Goal: Transaction & Acquisition: Purchase product/service

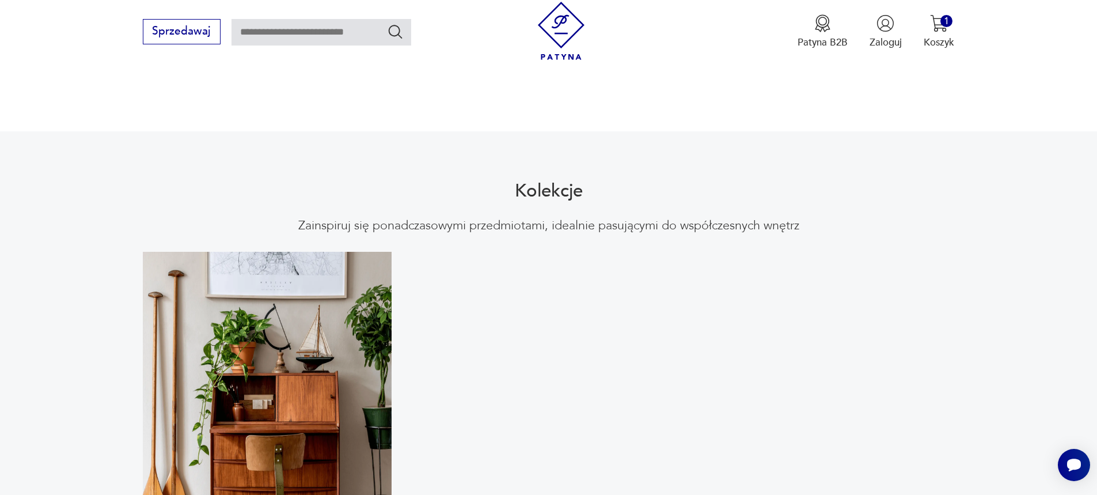
scroll to position [1209, 0]
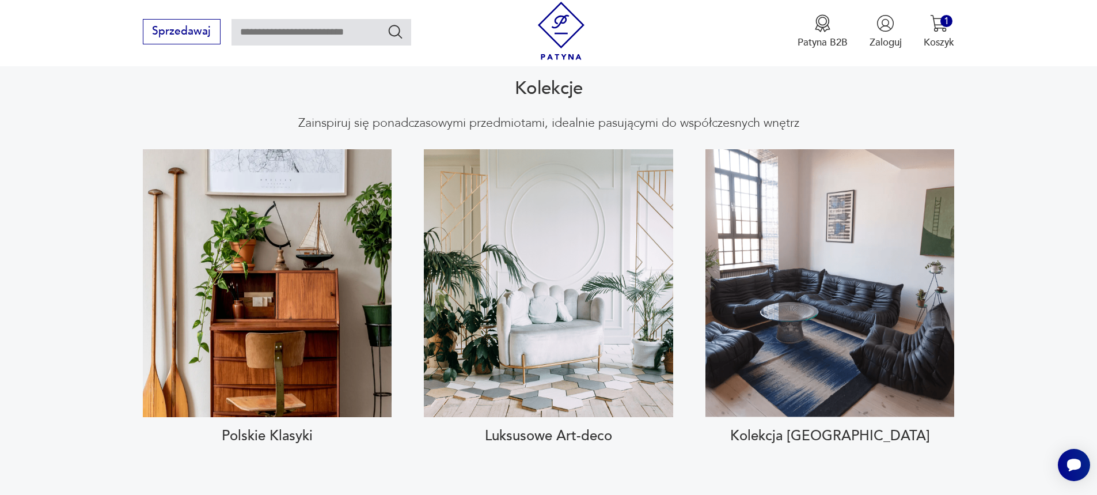
click at [280, 27] on input "text" at bounding box center [321, 32] width 180 height 26
type input "******"
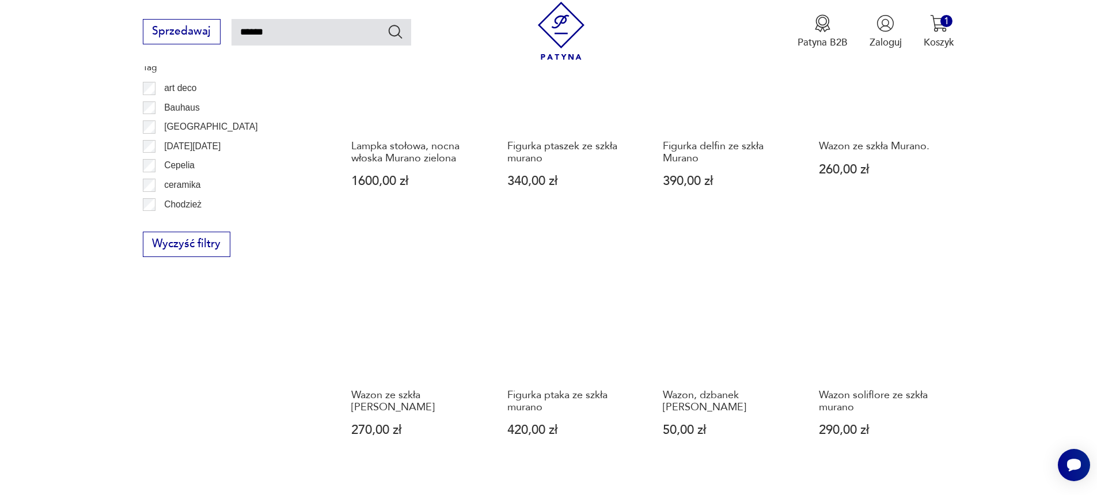
scroll to position [1045, 0]
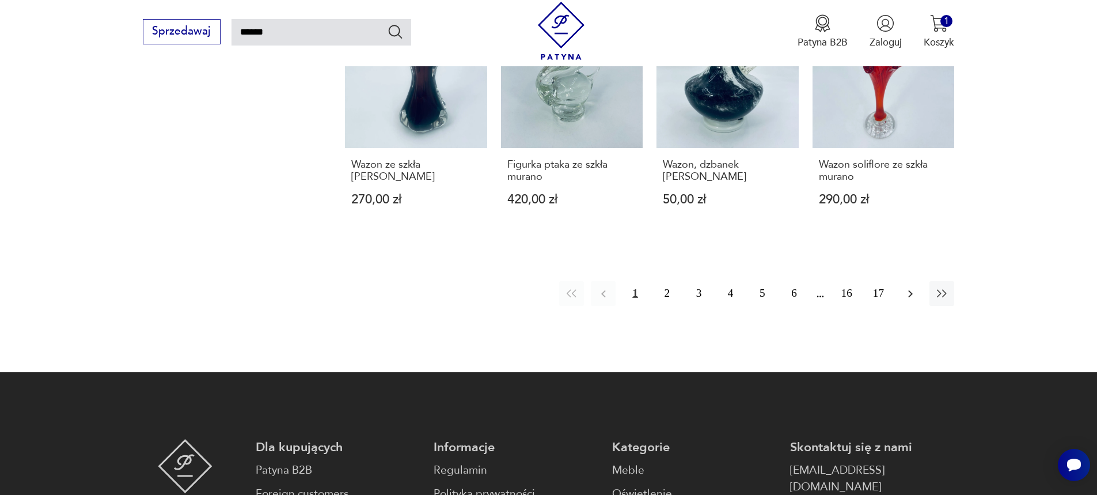
click at [904, 292] on icon "button" at bounding box center [910, 294] width 14 height 14
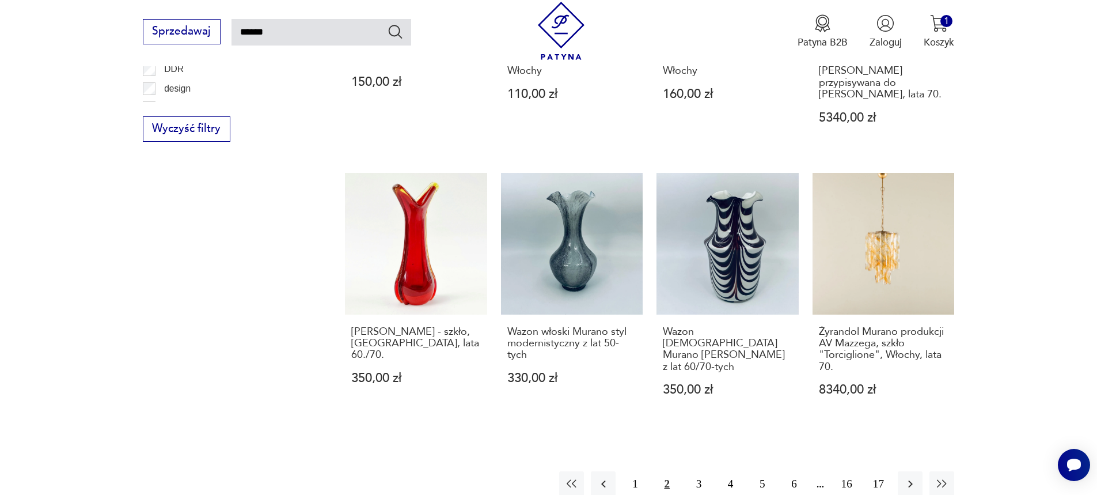
scroll to position [115, 0]
click at [910, 480] on icon "button" at bounding box center [910, 483] width 5 height 7
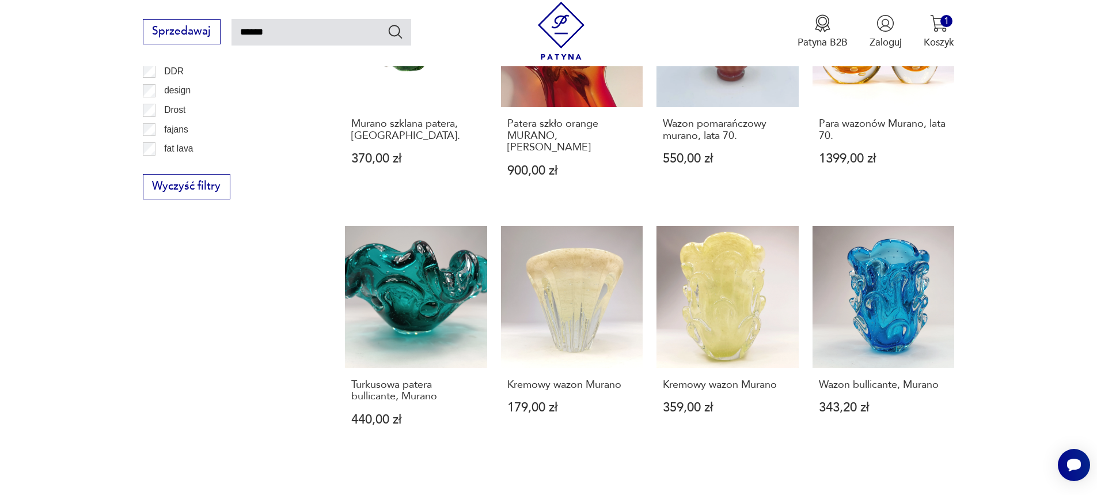
scroll to position [987, 0]
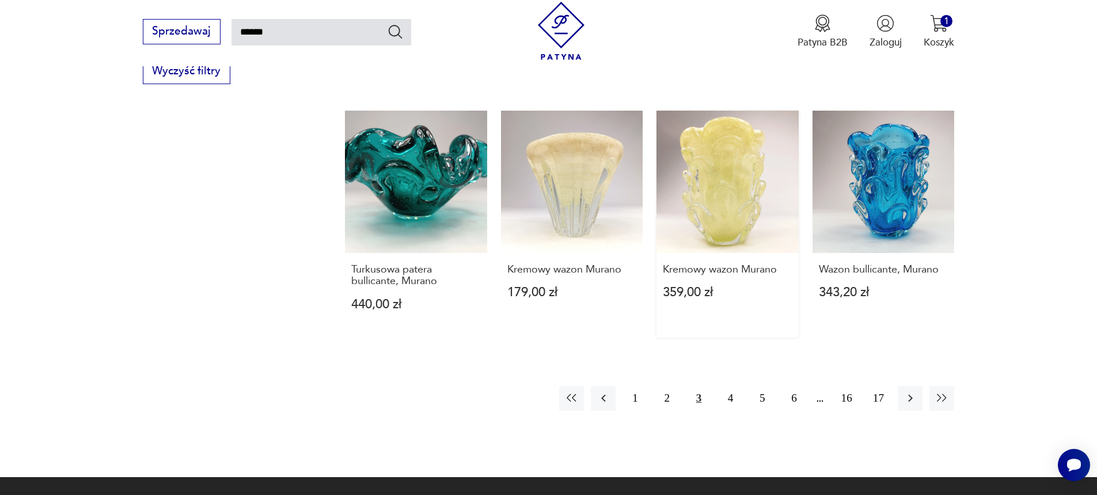
drag, startPoint x: 750, startPoint y: 162, endPoint x: 760, endPoint y: 171, distance: 13.5
click at [760, 171] on link "Kremowy wazon Murano 359,00 zł" at bounding box center [727, 224] width 142 height 227
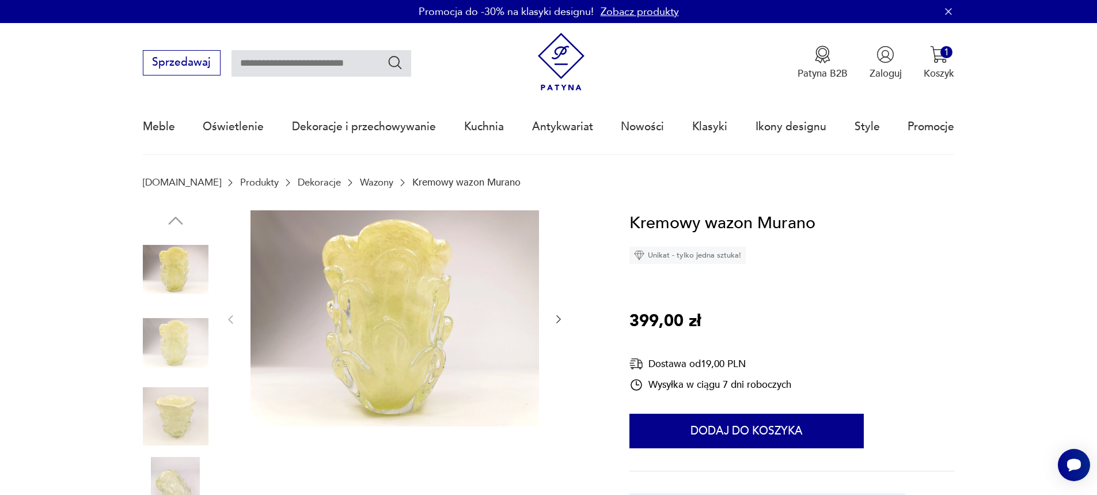
type input "******"
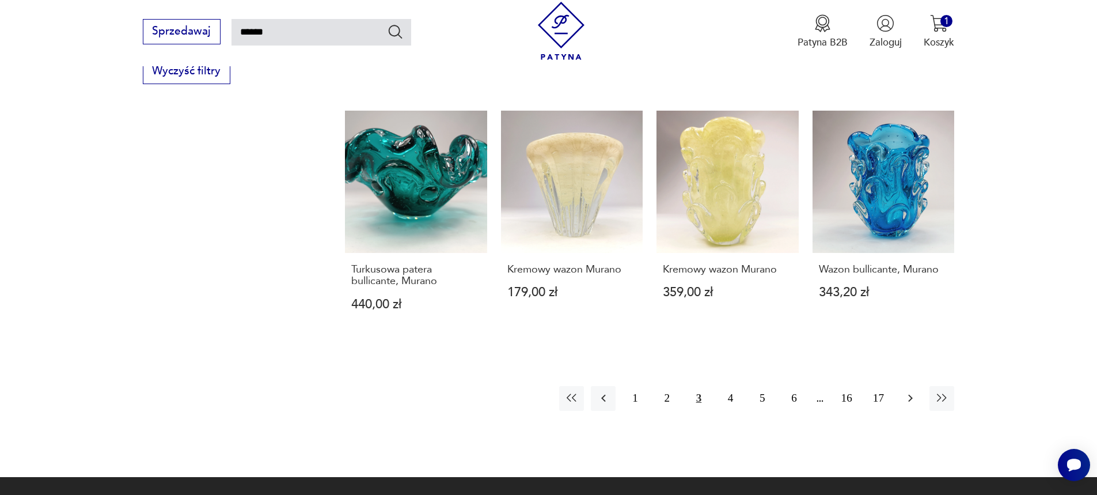
click at [907, 391] on icon "button" at bounding box center [910, 398] width 14 height 14
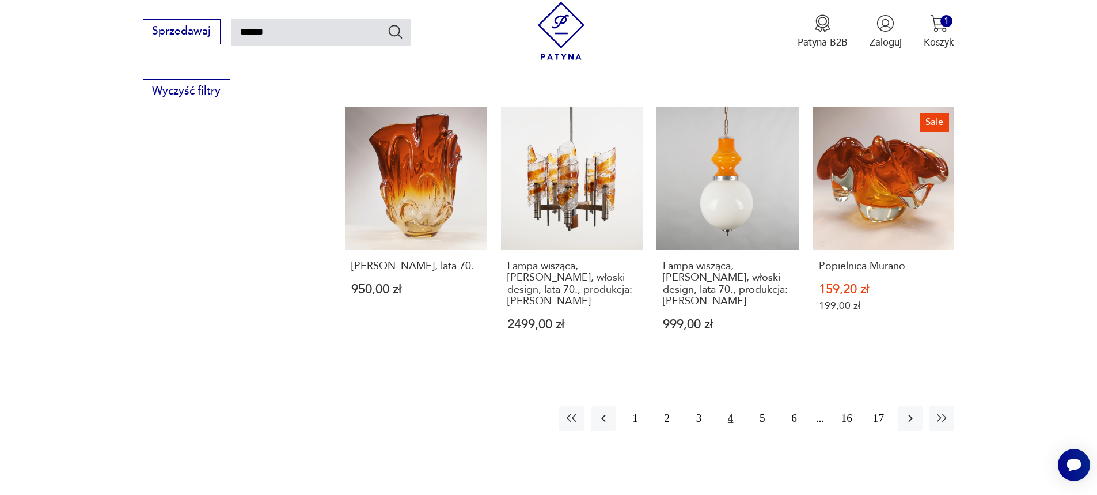
scroll to position [987, 0]
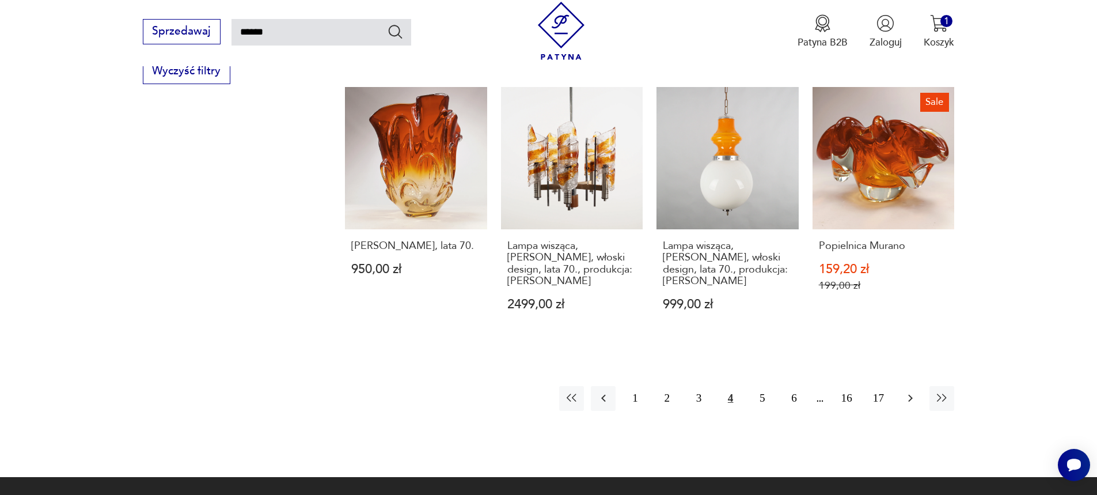
click at [907, 391] on icon "button" at bounding box center [910, 398] width 14 height 14
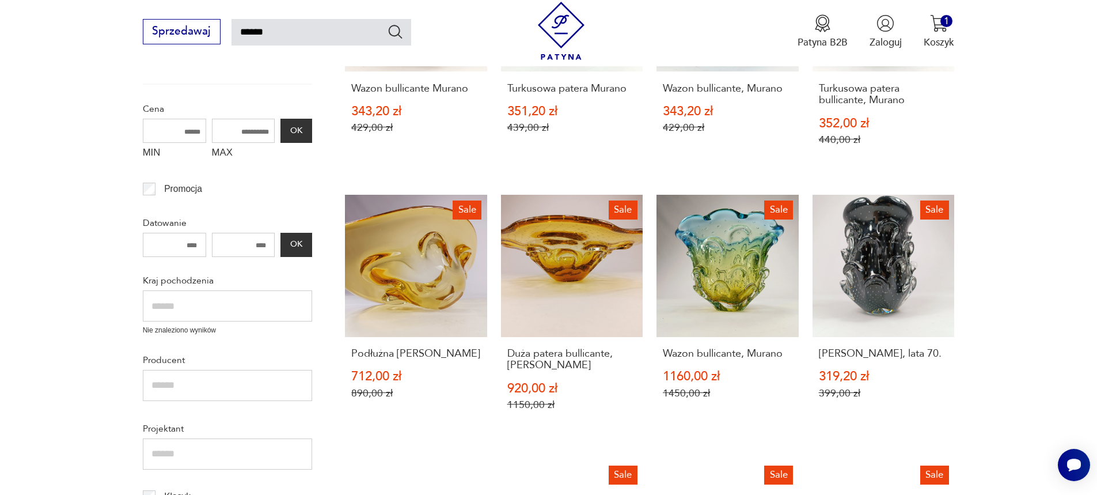
scroll to position [181, 0]
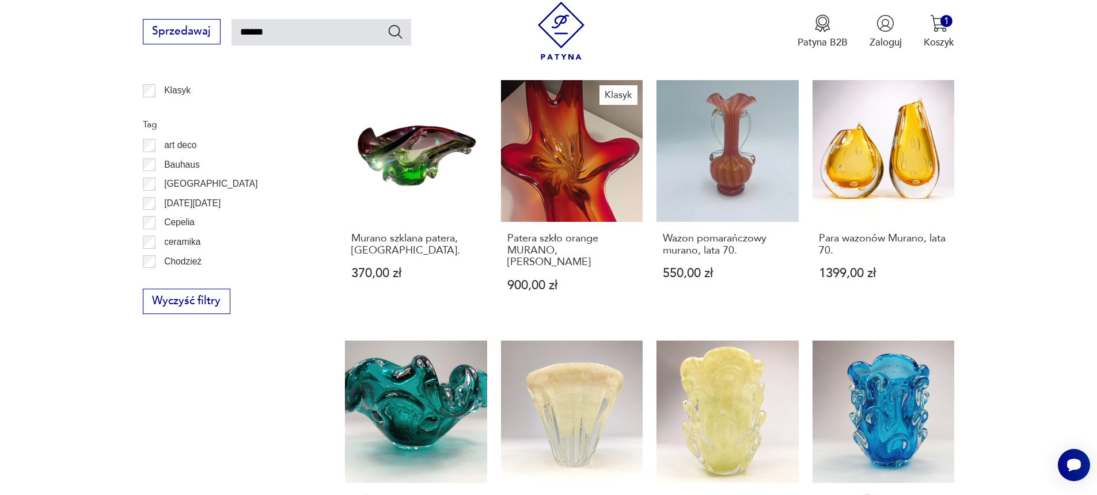
scroll to position [757, 0]
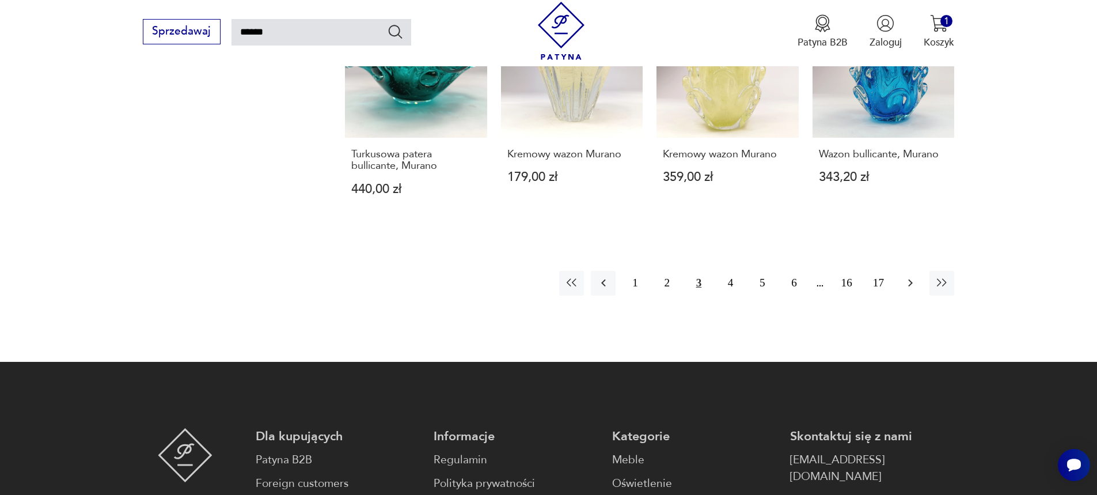
click at [911, 276] on icon "button" at bounding box center [910, 283] width 14 height 14
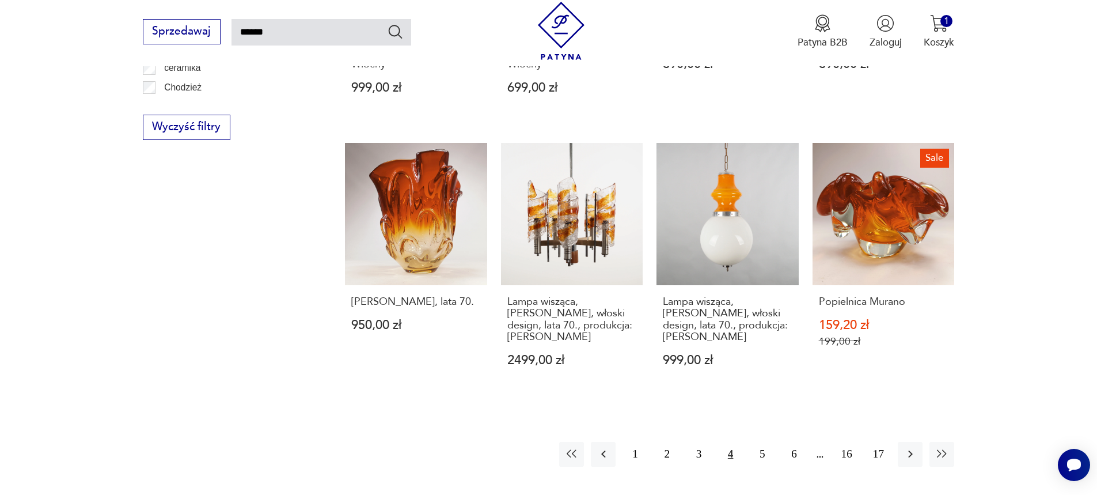
scroll to position [987, 0]
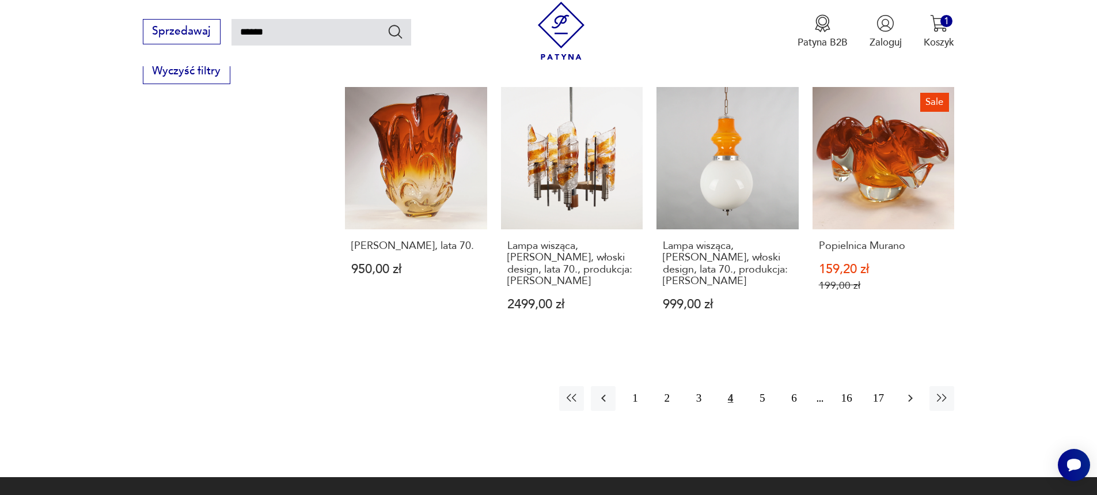
click at [910, 391] on icon "button" at bounding box center [910, 398] width 14 height 14
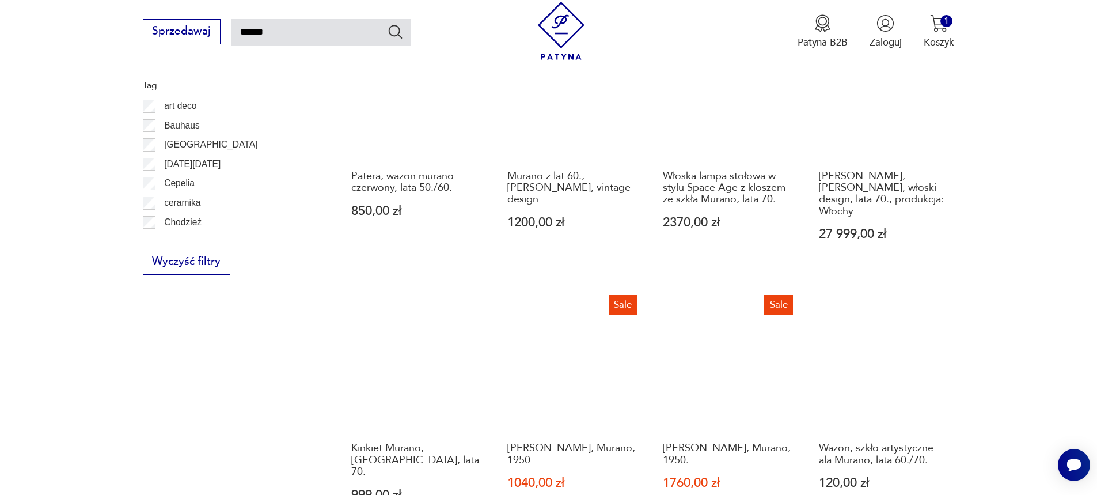
scroll to position [815, 0]
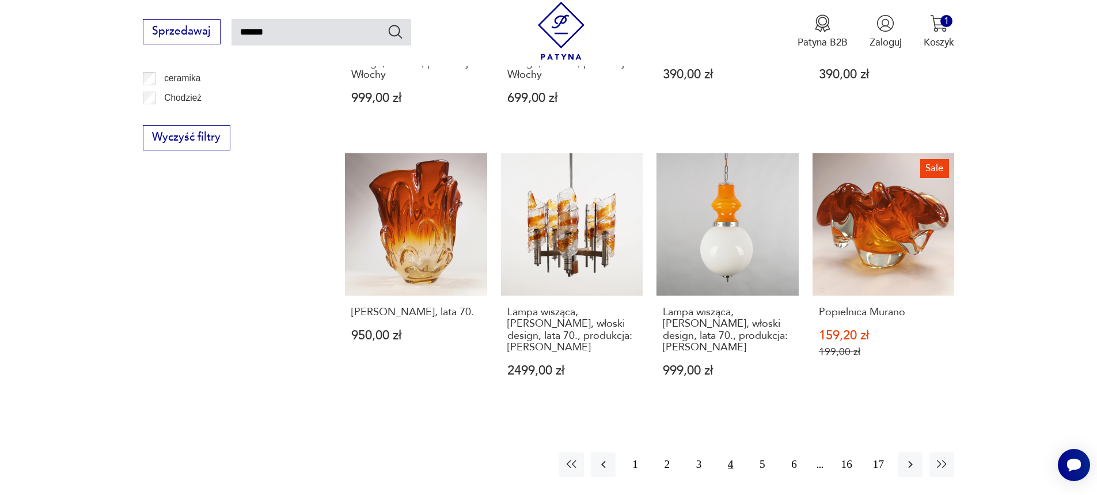
scroll to position [979, 0]
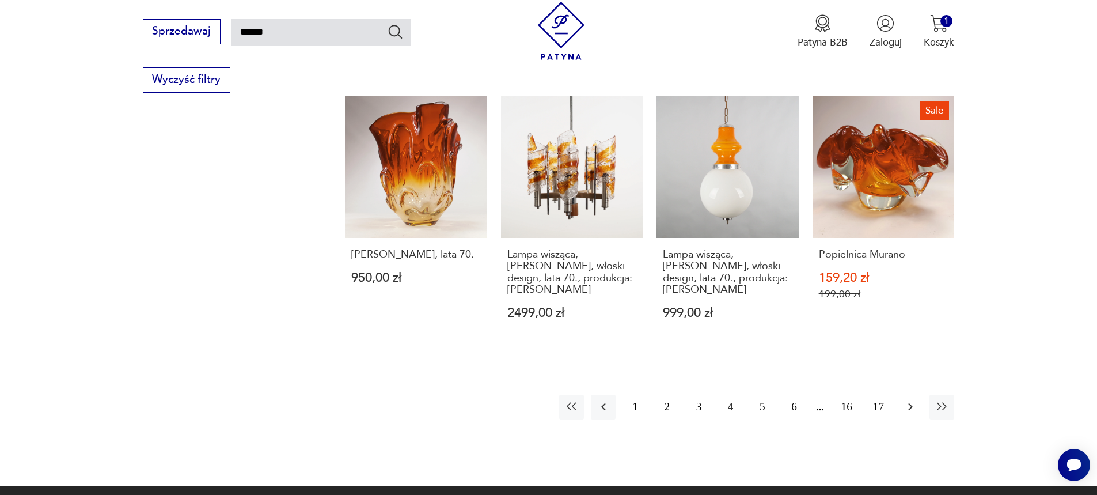
click at [908, 400] on icon "button" at bounding box center [910, 407] width 14 height 14
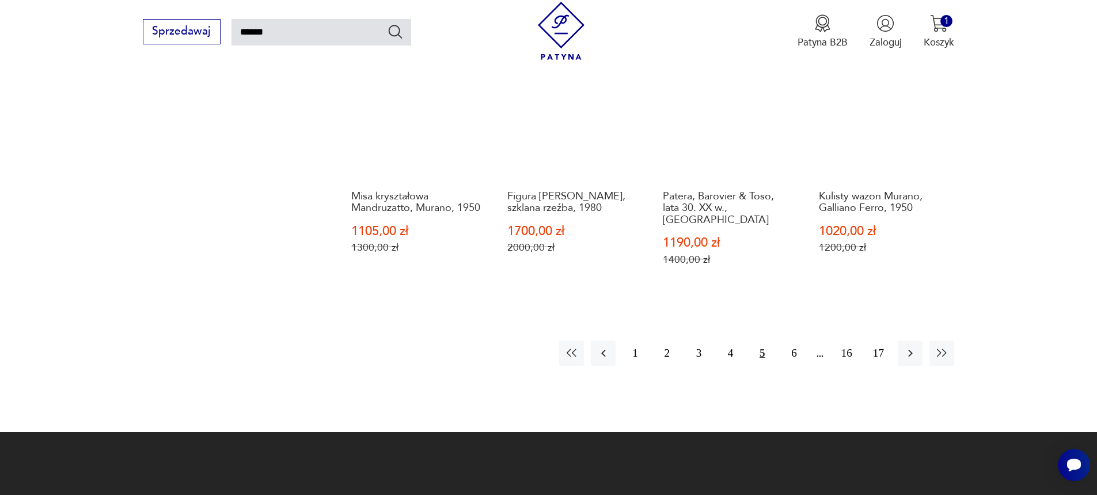
scroll to position [1045, 0]
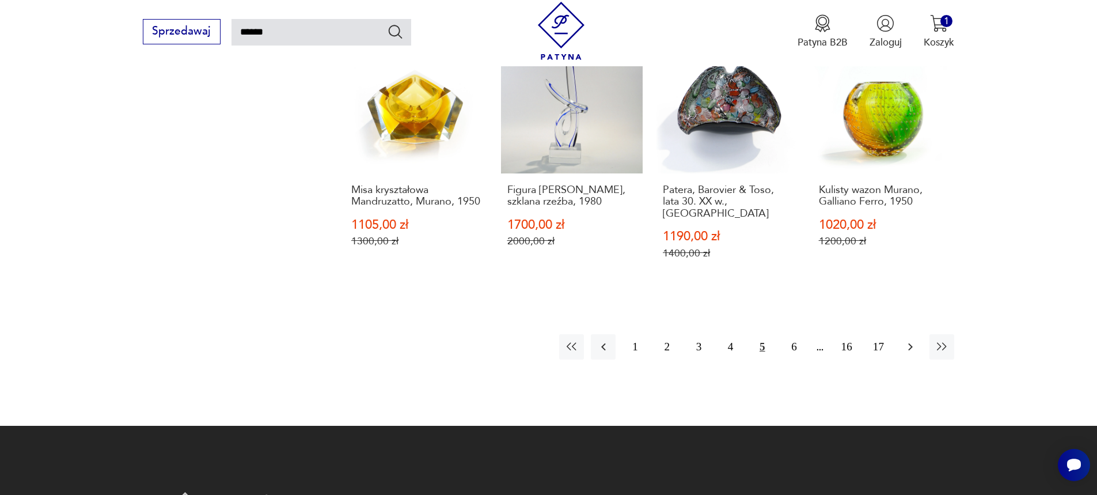
click at [909, 351] on icon "button" at bounding box center [910, 346] width 5 height 7
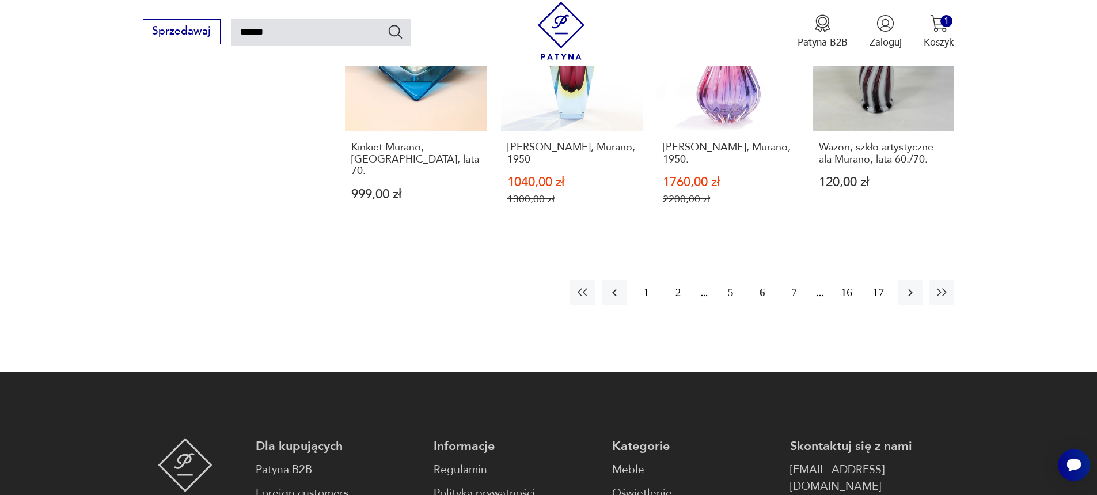
scroll to position [1102, 0]
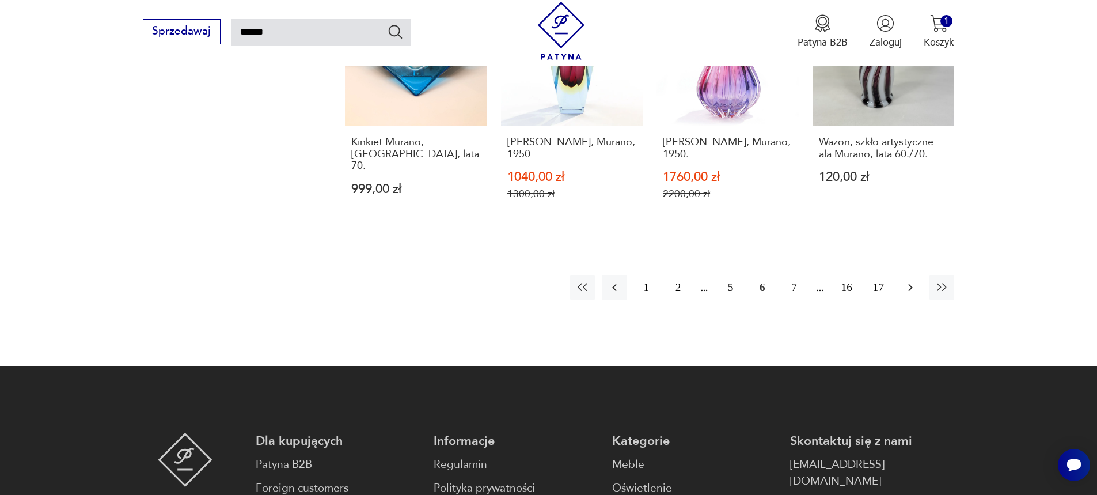
click at [907, 280] on icon "button" at bounding box center [910, 287] width 14 height 14
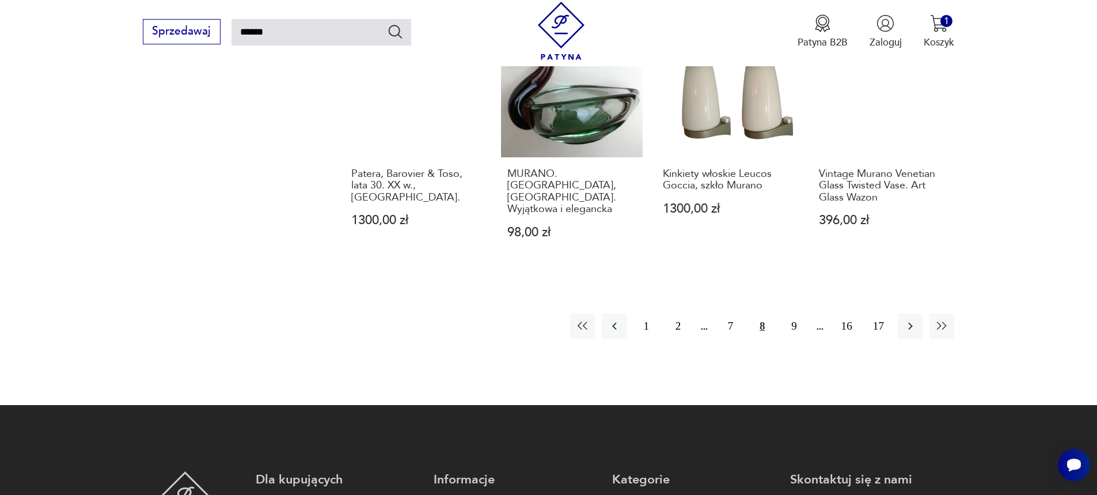
scroll to position [1045, 0]
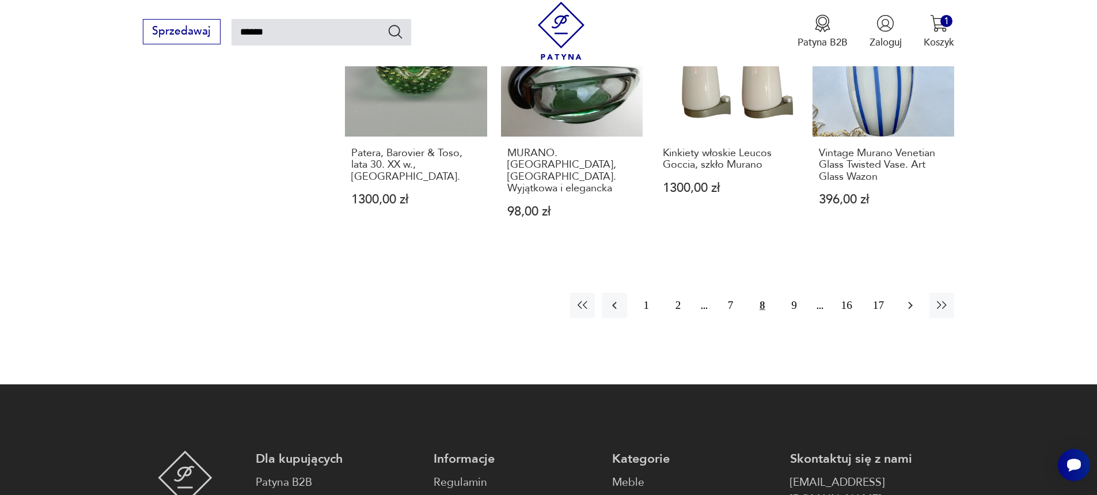
click at [911, 298] on icon "button" at bounding box center [910, 305] width 14 height 14
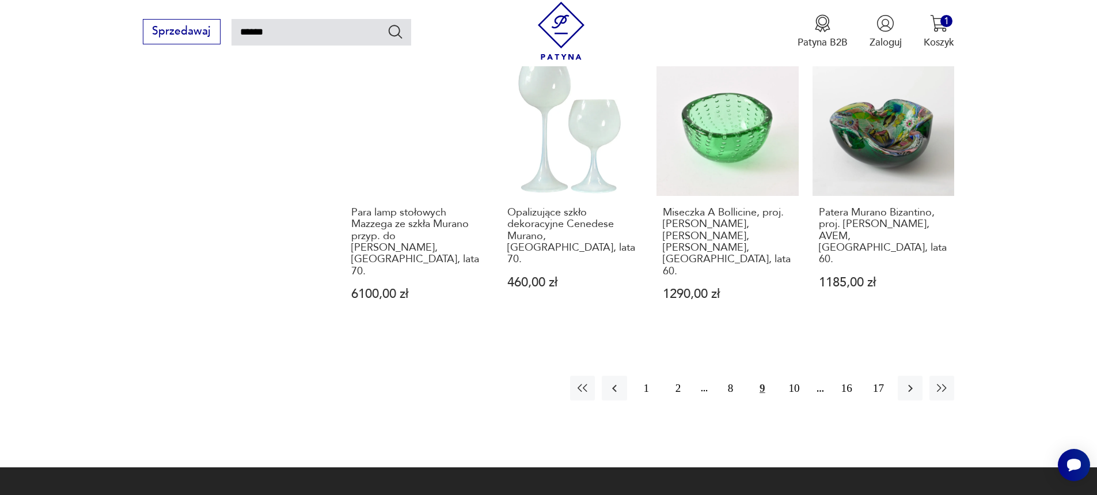
scroll to position [1045, 0]
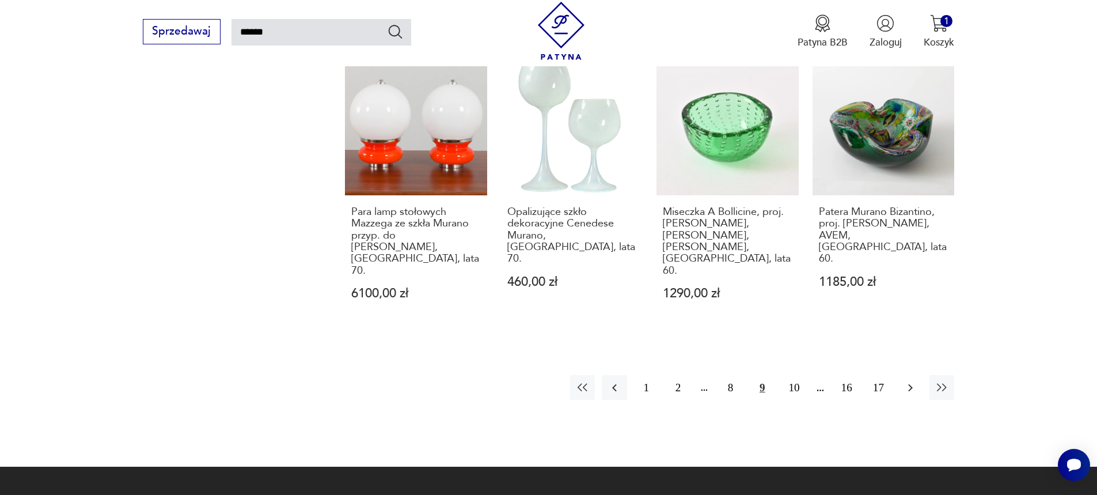
click at [912, 381] on icon "button" at bounding box center [910, 388] width 14 height 14
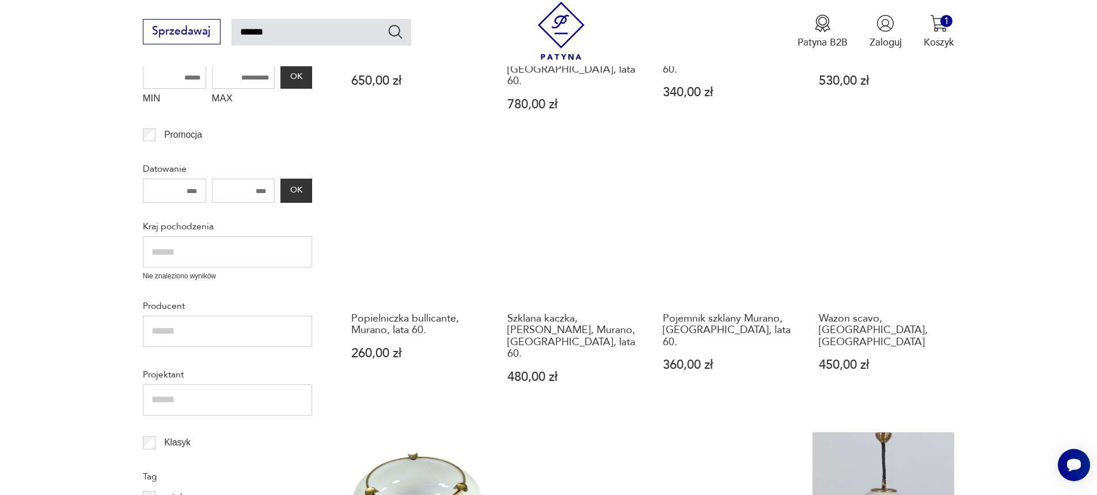
scroll to position [527, 0]
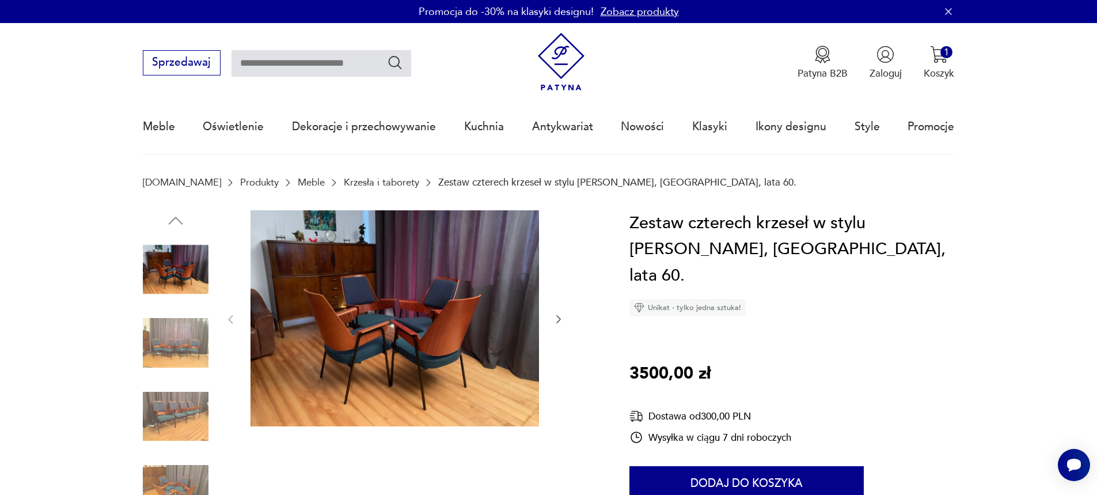
click at [439, 283] on img at bounding box center [394, 318] width 288 height 216
click at [0, 0] on img at bounding box center [0, 0] width 0 height 0
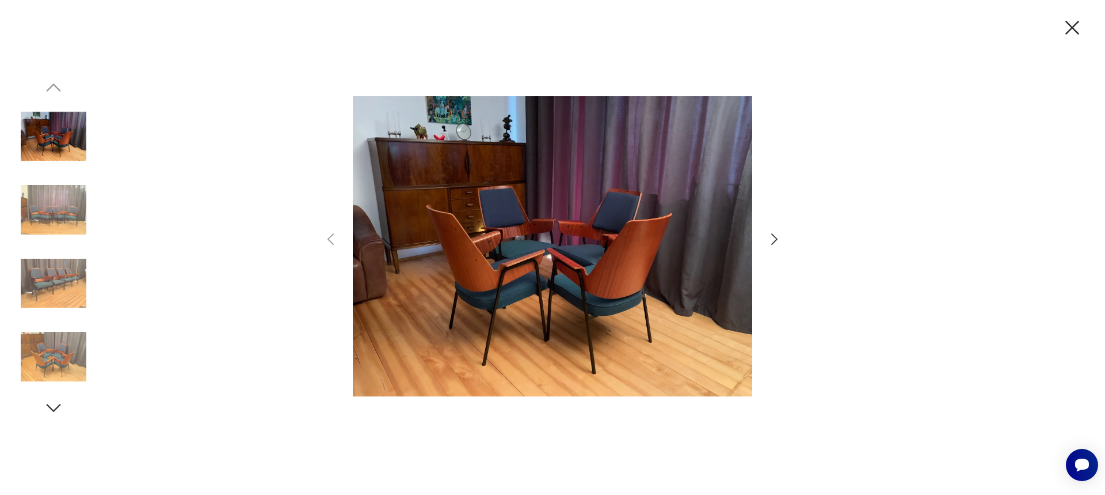
click at [773, 240] on icon "button" at bounding box center [774, 239] width 17 height 17
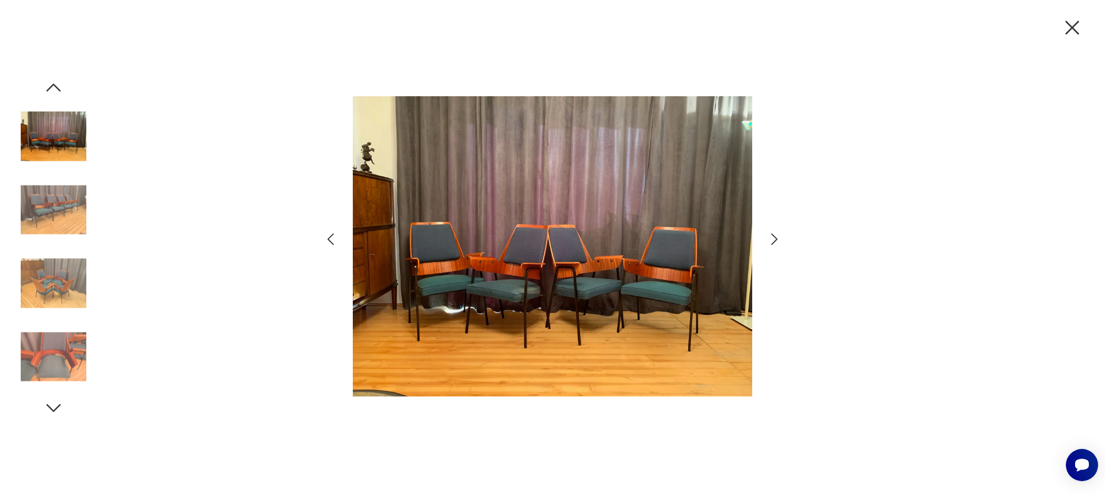
click at [773, 240] on icon "button" at bounding box center [774, 239] width 17 height 17
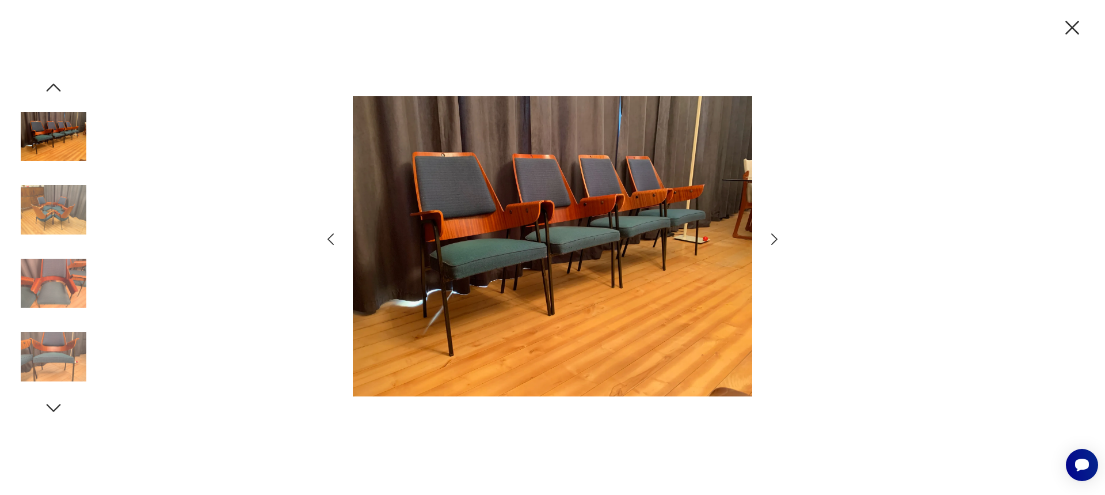
click at [773, 240] on icon "button" at bounding box center [774, 239] width 17 height 17
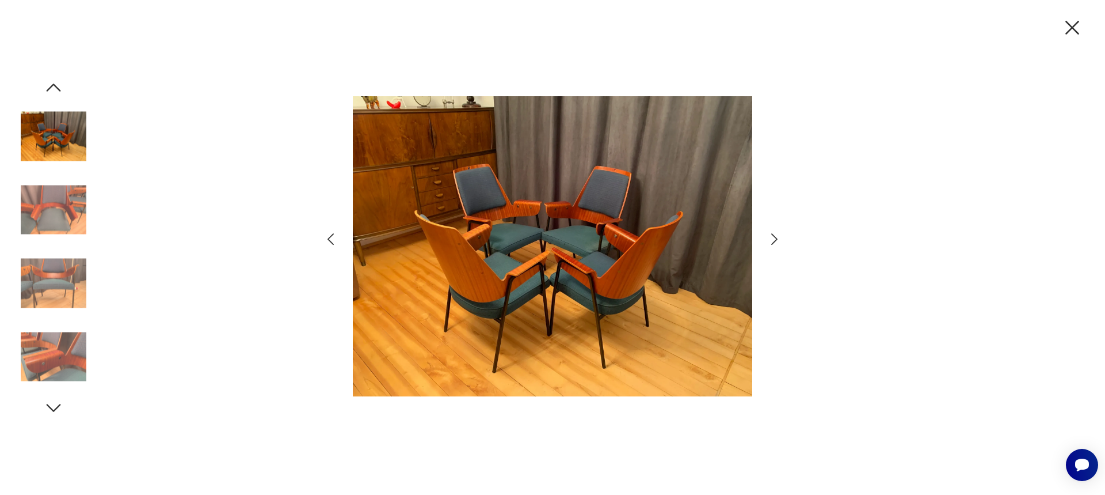
click at [773, 240] on icon "button" at bounding box center [774, 239] width 17 height 17
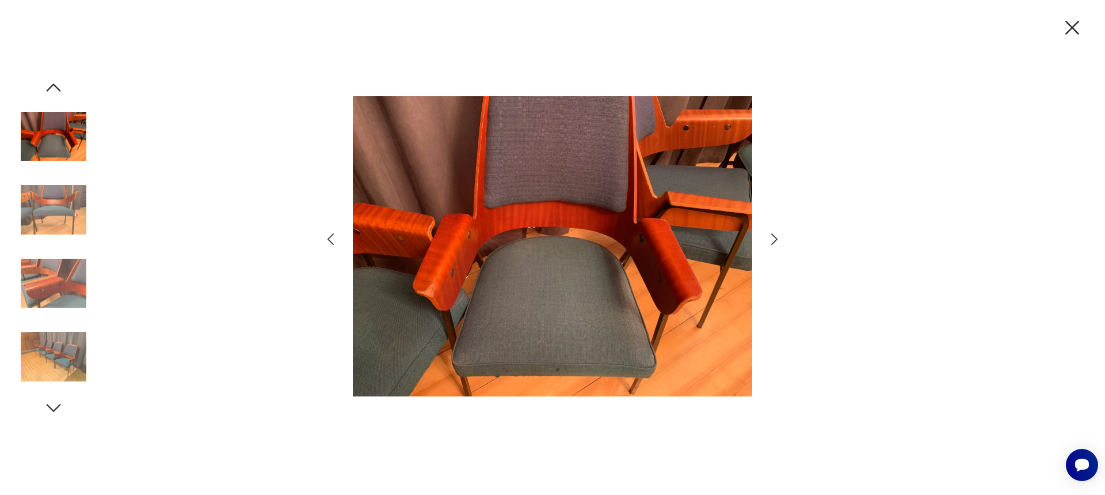
click at [773, 240] on icon "button" at bounding box center [774, 239] width 17 height 17
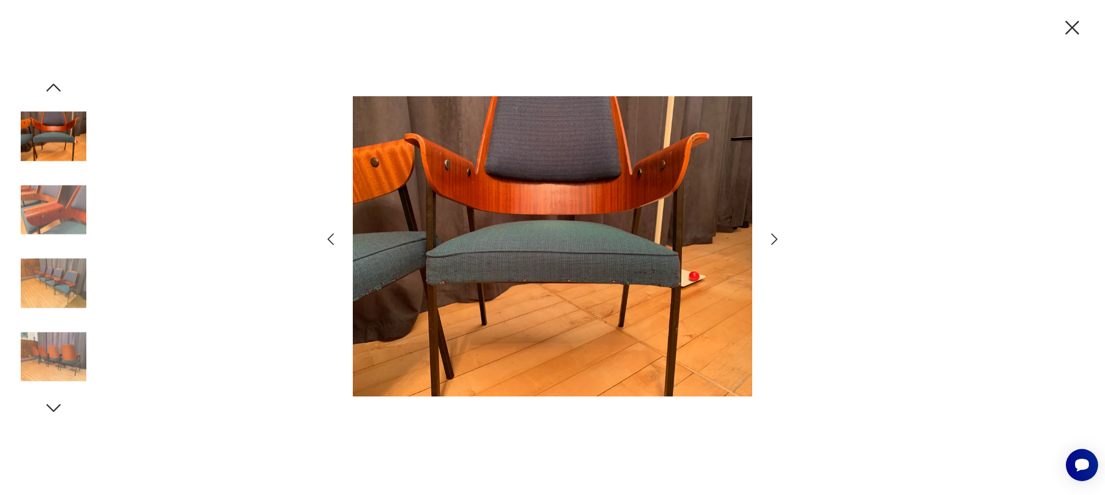
click at [773, 240] on icon "button" at bounding box center [774, 239] width 17 height 17
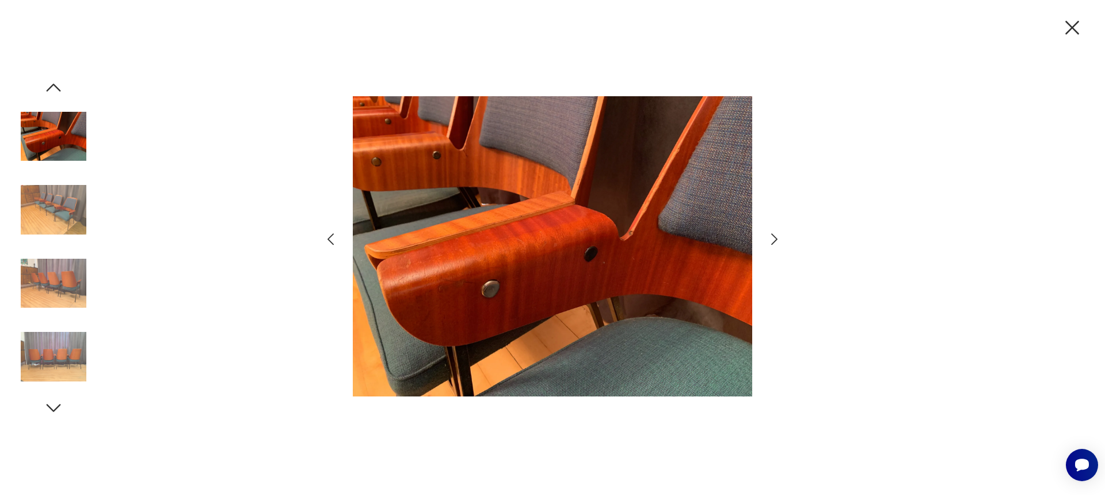
click at [773, 240] on icon "button" at bounding box center [774, 239] width 17 height 17
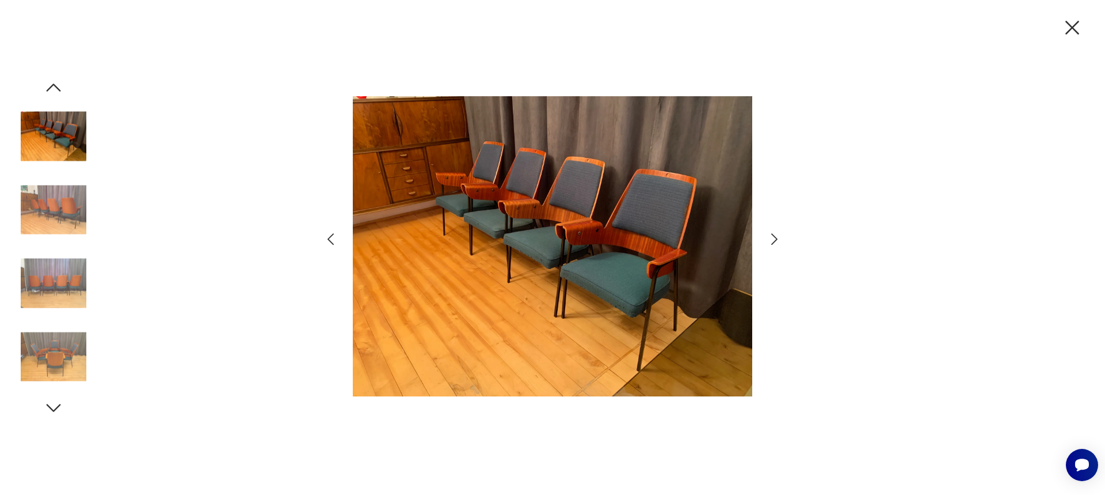
click at [773, 240] on icon "button" at bounding box center [774, 239] width 17 height 17
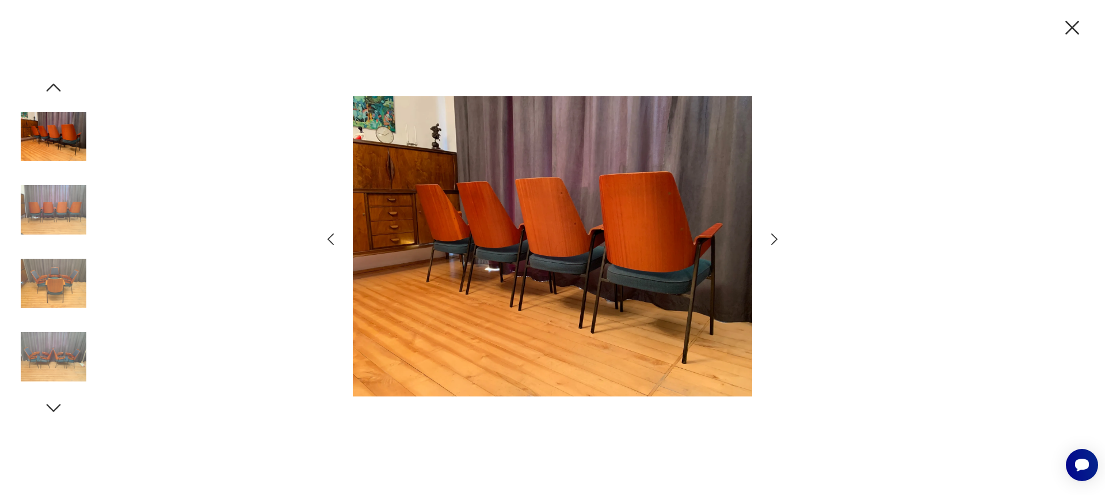
click at [1063, 26] on icon "button" at bounding box center [1072, 28] width 24 height 24
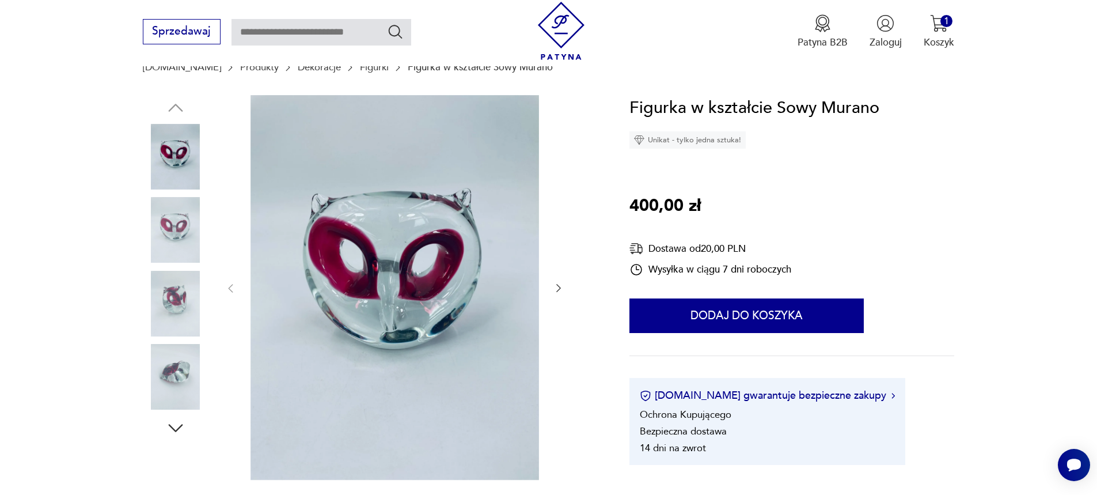
click at [558, 284] on icon "button" at bounding box center [559, 288] width 12 height 12
click at [558, 285] on icon "button" at bounding box center [559, 288] width 12 height 12
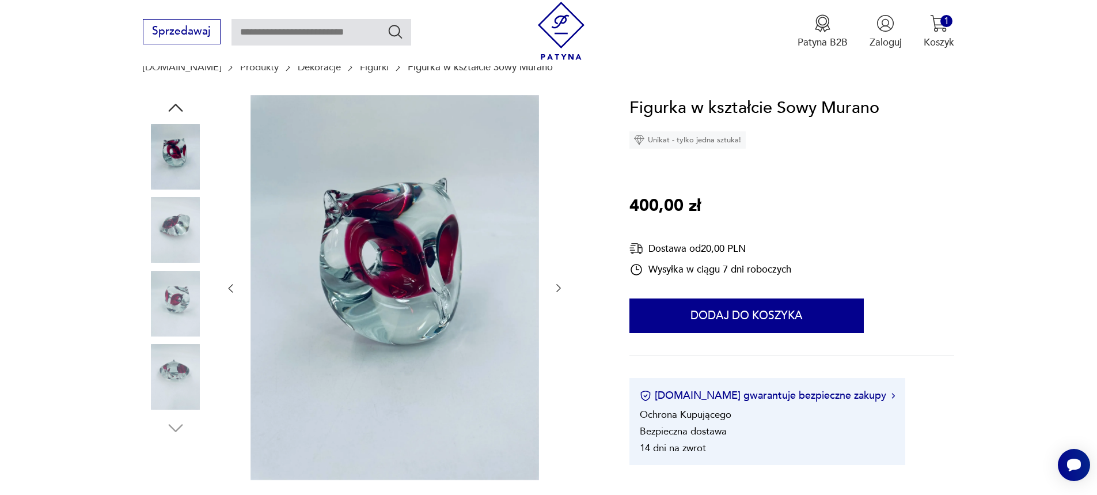
click at [558, 285] on icon "button" at bounding box center [559, 288] width 12 height 12
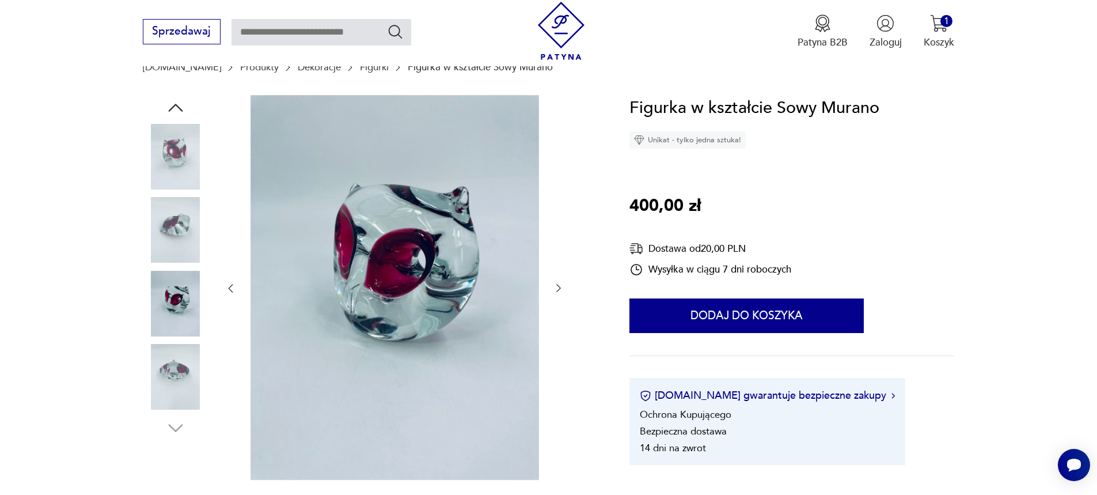
click at [558, 285] on icon "button" at bounding box center [559, 288] width 12 height 12
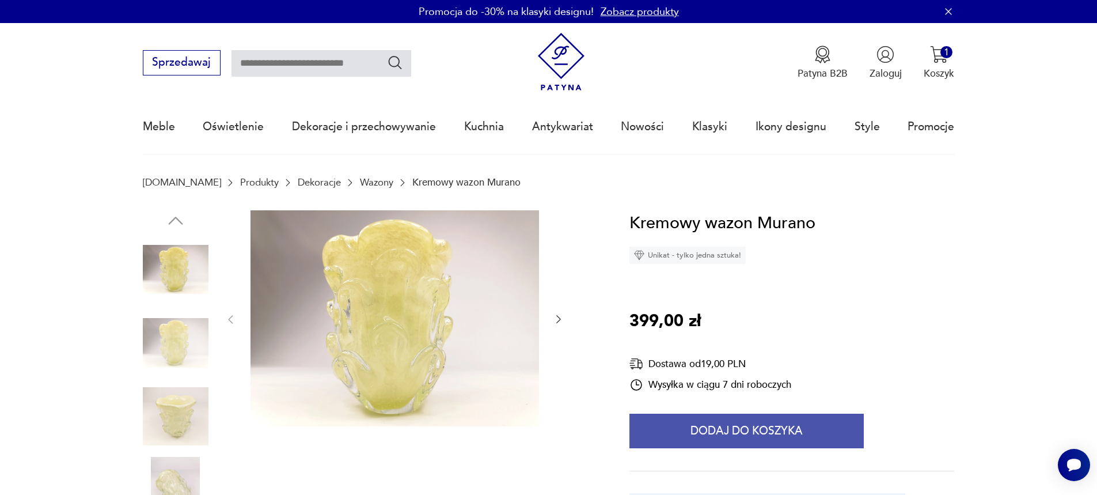
click at [770, 427] on button "Dodaj do koszyka" at bounding box center [746, 430] width 234 height 35
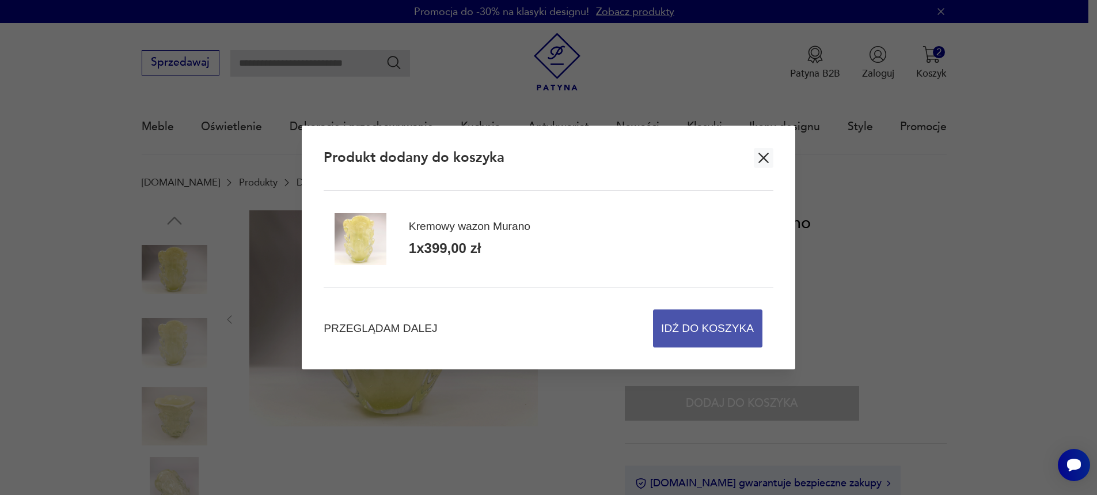
click at [733, 330] on span "Idź do koszyka" at bounding box center [707, 328] width 93 height 37
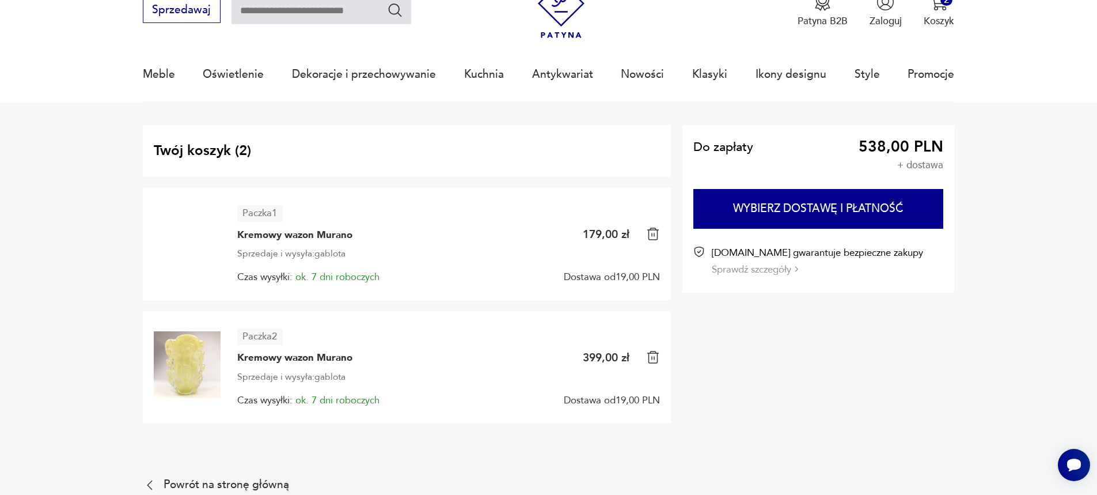
scroll to position [115, 0]
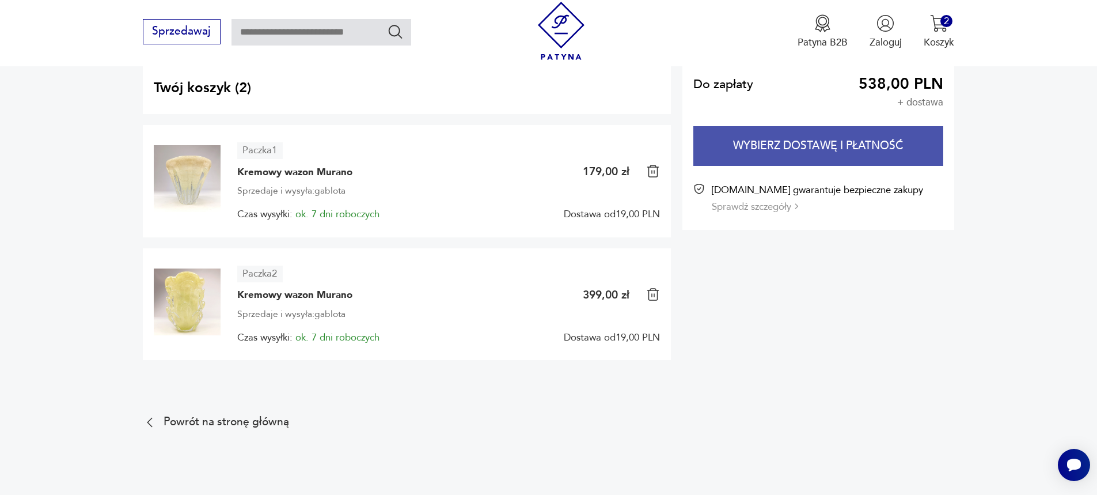
click at [876, 144] on button "Wybierz dostawę i płatność" at bounding box center [818, 146] width 250 height 40
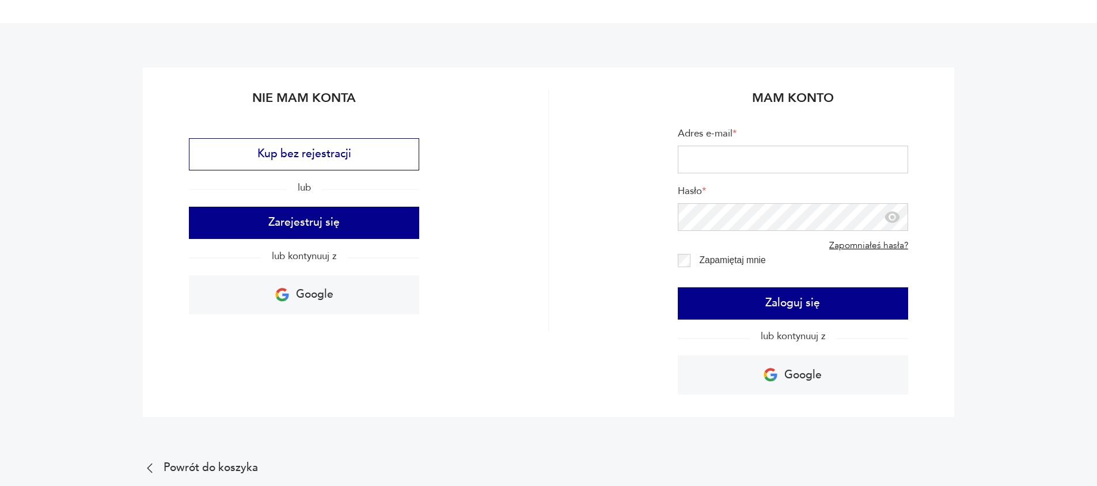
scroll to position [115, 0]
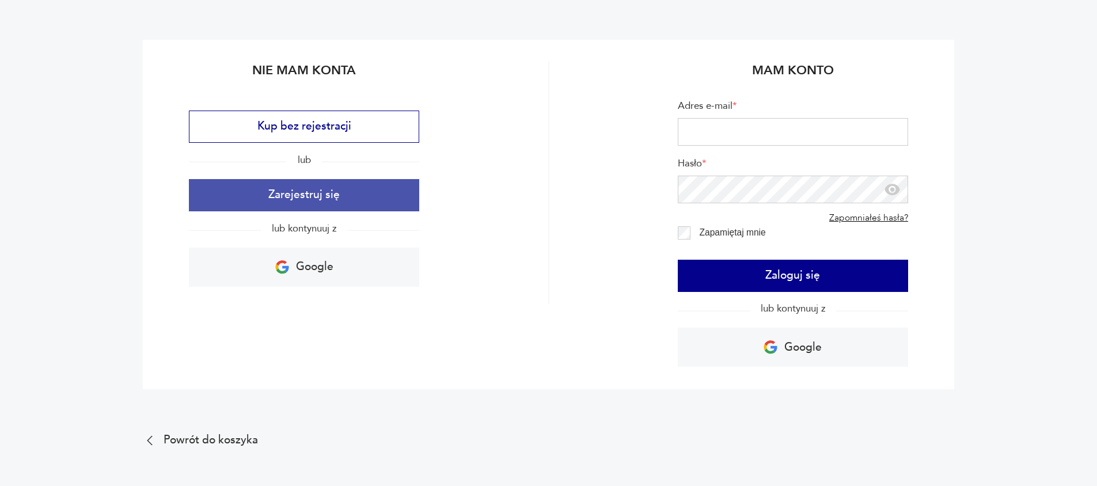
click at [336, 192] on button "Zarejestruj się" at bounding box center [304, 195] width 230 height 32
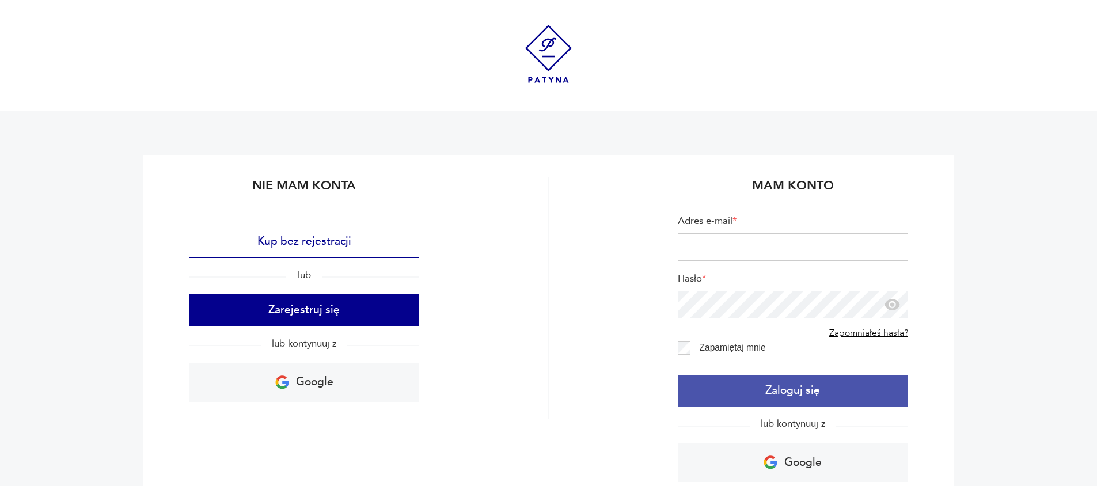
click at [750, 386] on button "Zaloguj się" at bounding box center [793, 391] width 230 height 32
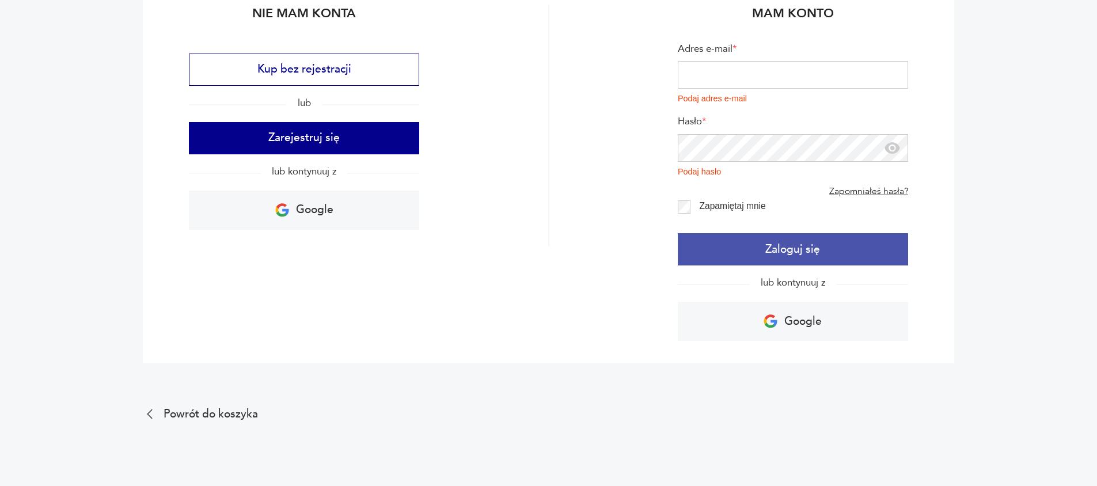
scroll to position [173, 0]
click at [780, 253] on button "Zaloguj się" at bounding box center [793, 249] width 230 height 32
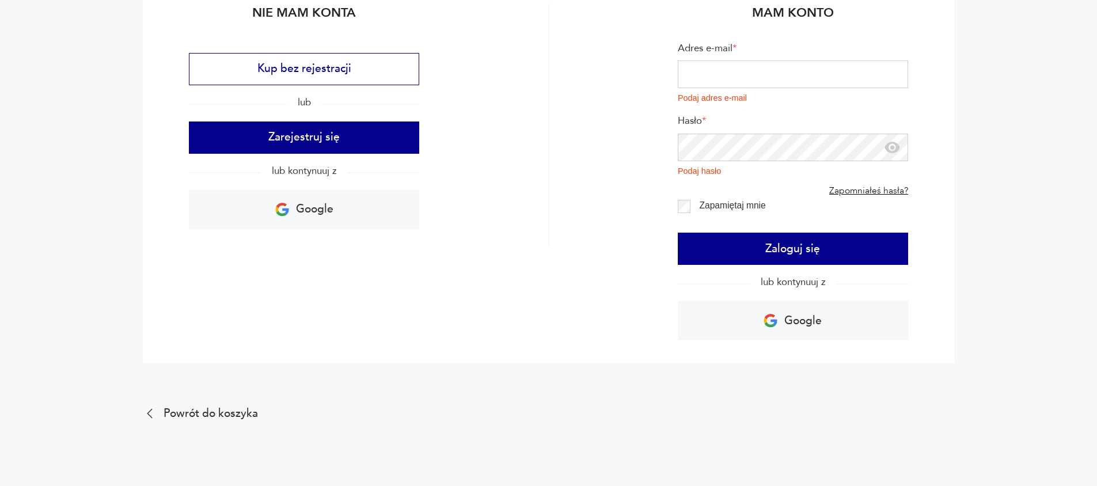
click at [703, 64] on input "Adres e-mail *" at bounding box center [793, 74] width 230 height 28
type input "**********"
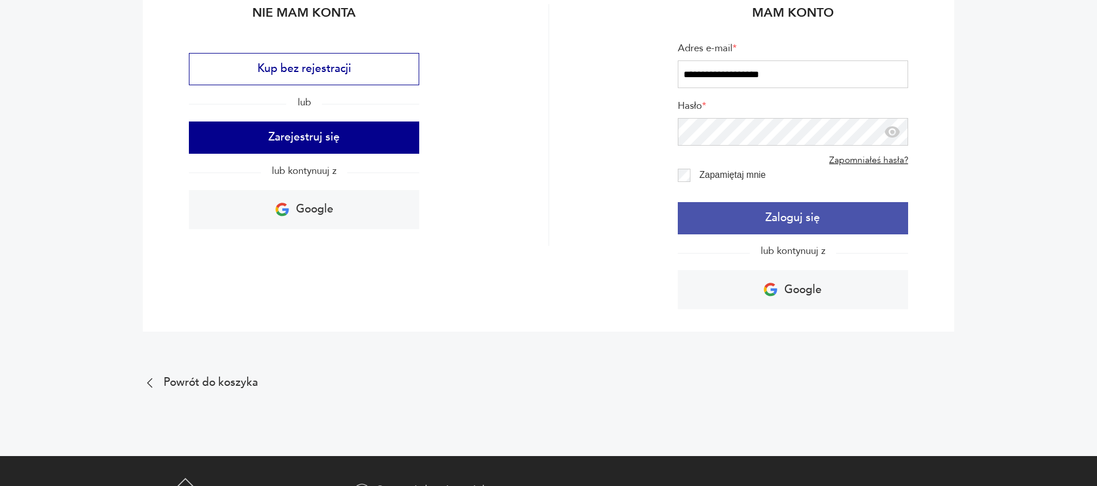
click at [782, 217] on button "Zaloguj się" at bounding box center [793, 218] width 230 height 32
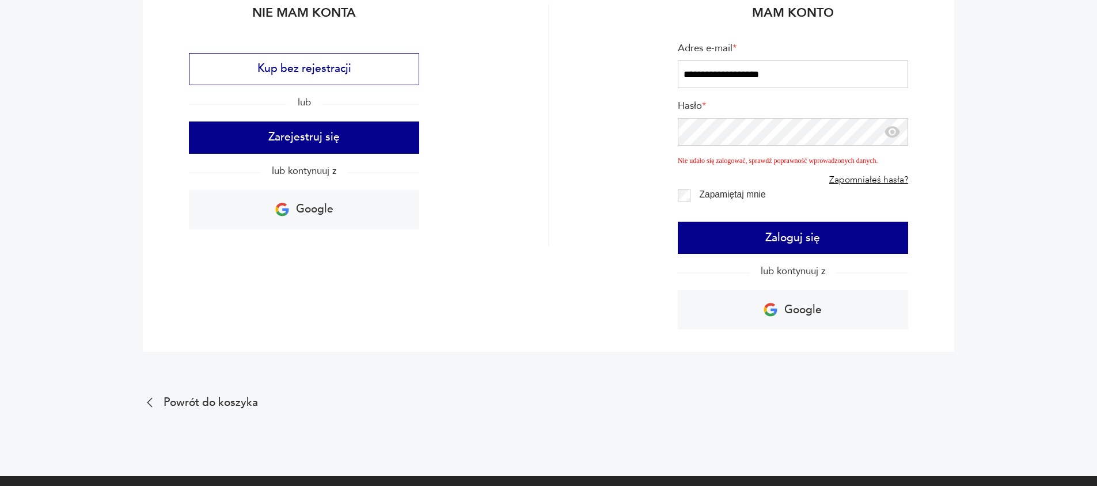
click at [891, 138] on icon "button" at bounding box center [892, 132] width 17 height 17
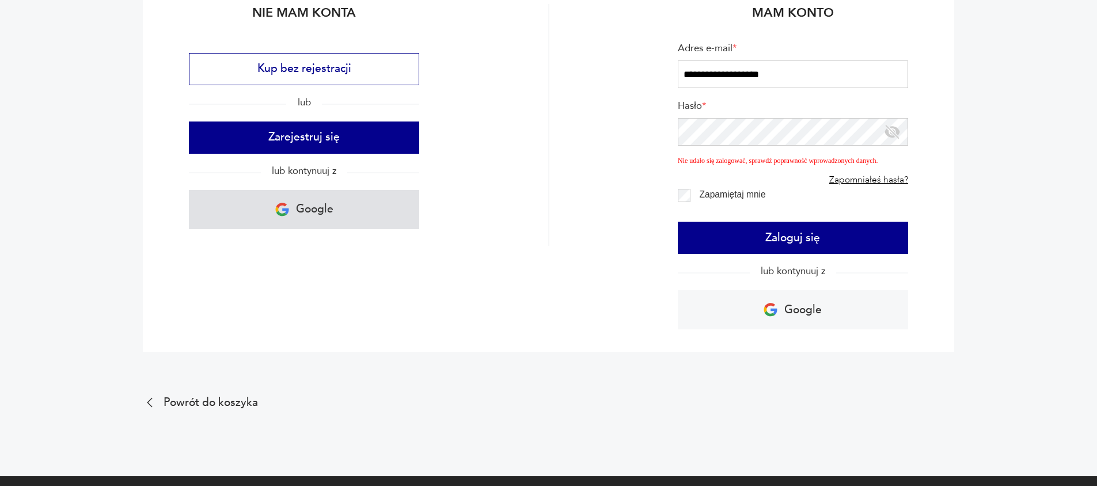
click at [305, 207] on p "Google" at bounding box center [314, 209] width 37 height 21
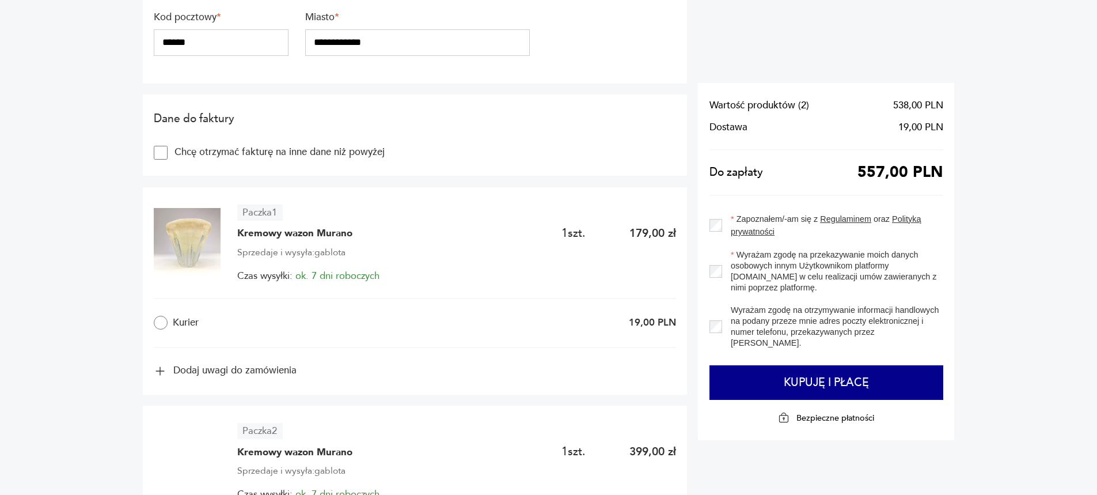
scroll to position [461, 0]
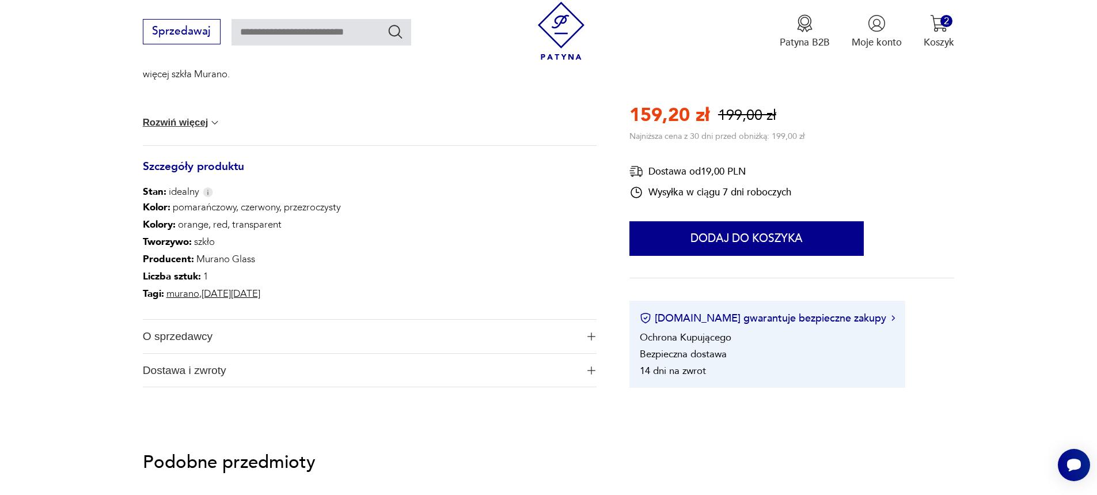
scroll to position [633, 0]
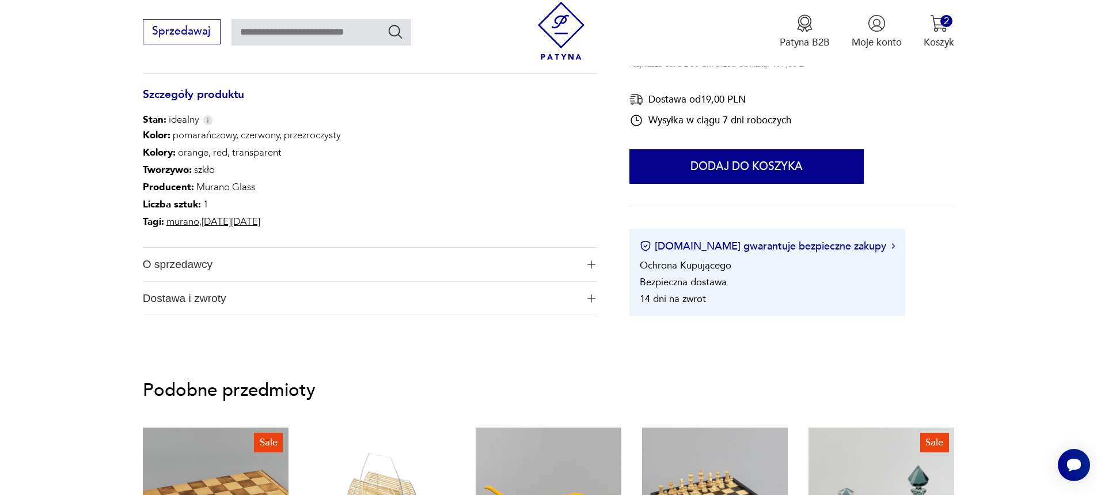
click at [591, 263] on img "button" at bounding box center [591, 264] width 8 height 8
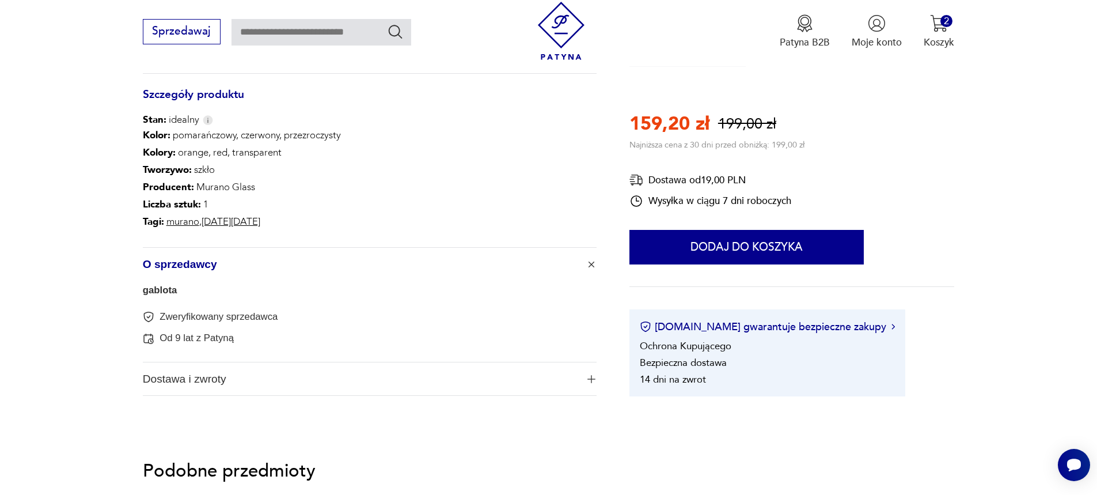
click at [591, 263] on img "button" at bounding box center [591, 264] width 12 height 12
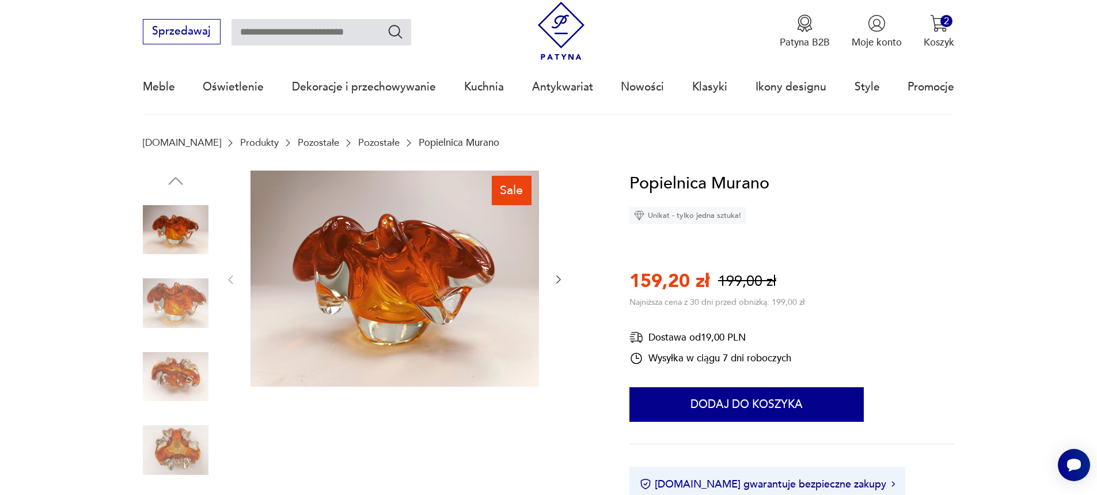
scroll to position [0, 0]
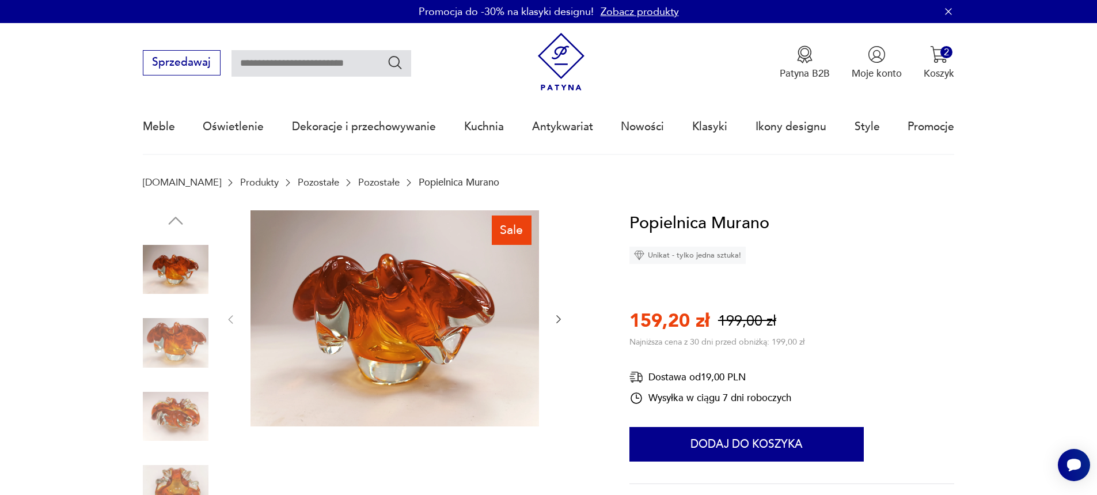
click at [189, 343] on img at bounding box center [176, 343] width 66 height 66
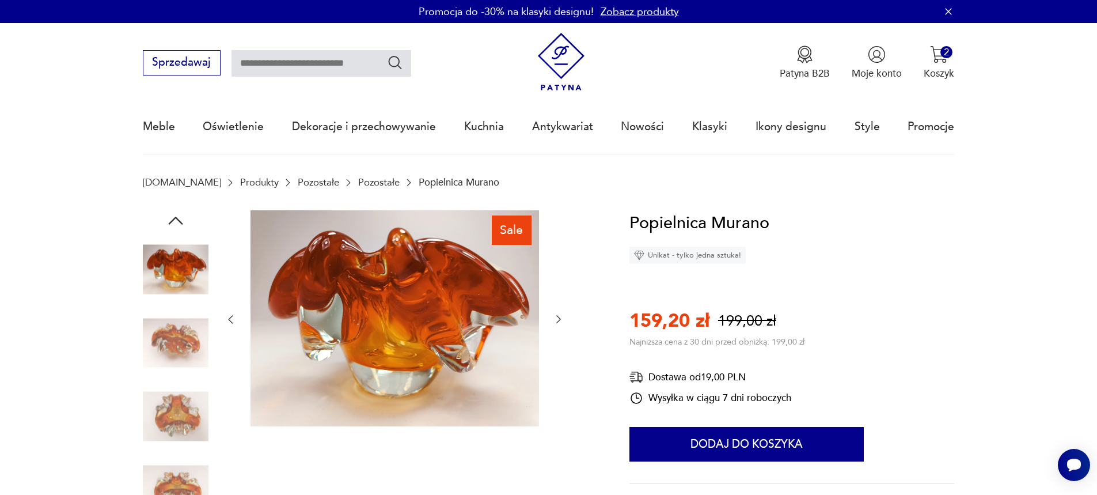
click at [180, 351] on img at bounding box center [176, 343] width 66 height 66
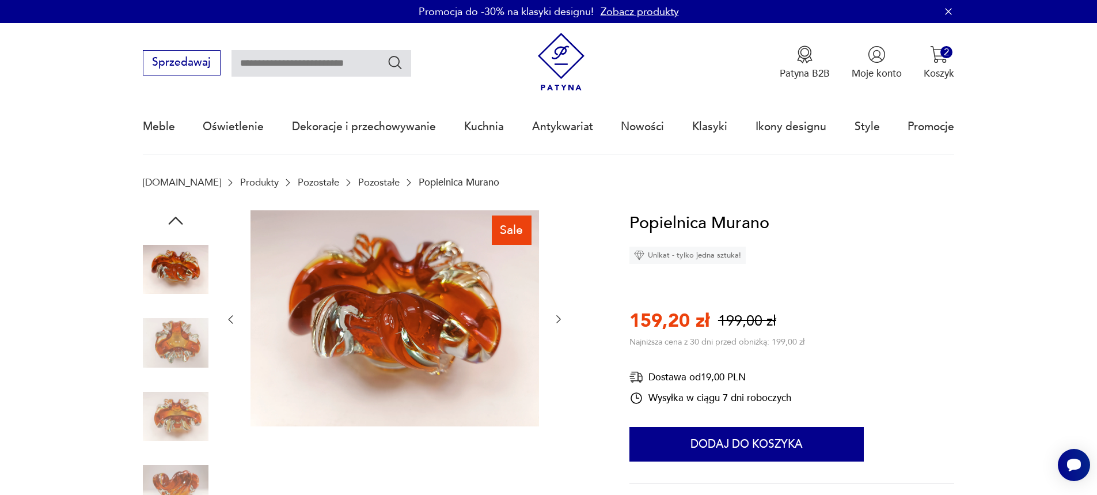
click at [176, 380] on div at bounding box center [176, 381] width 66 height 288
click at [176, 406] on img at bounding box center [176, 416] width 66 height 66
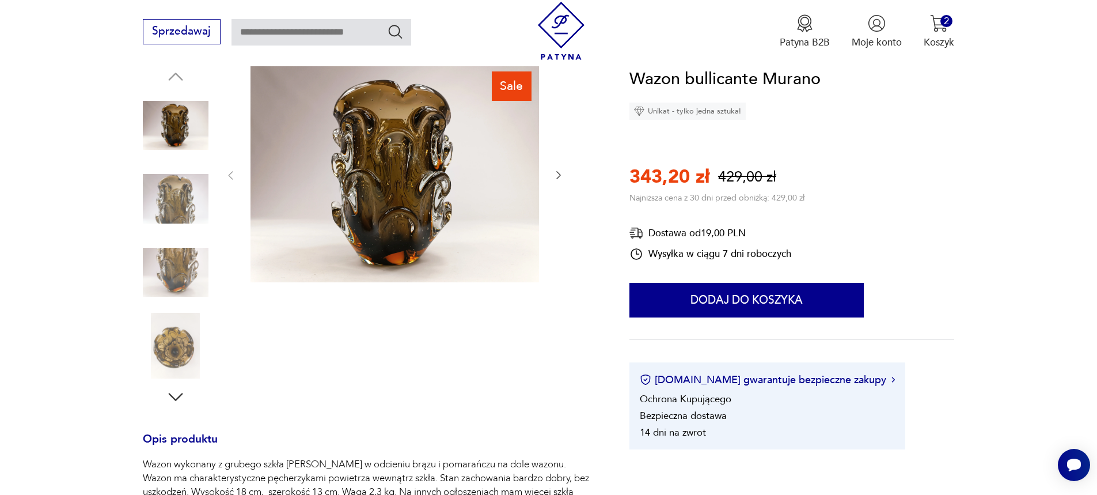
scroll to position [115, 0]
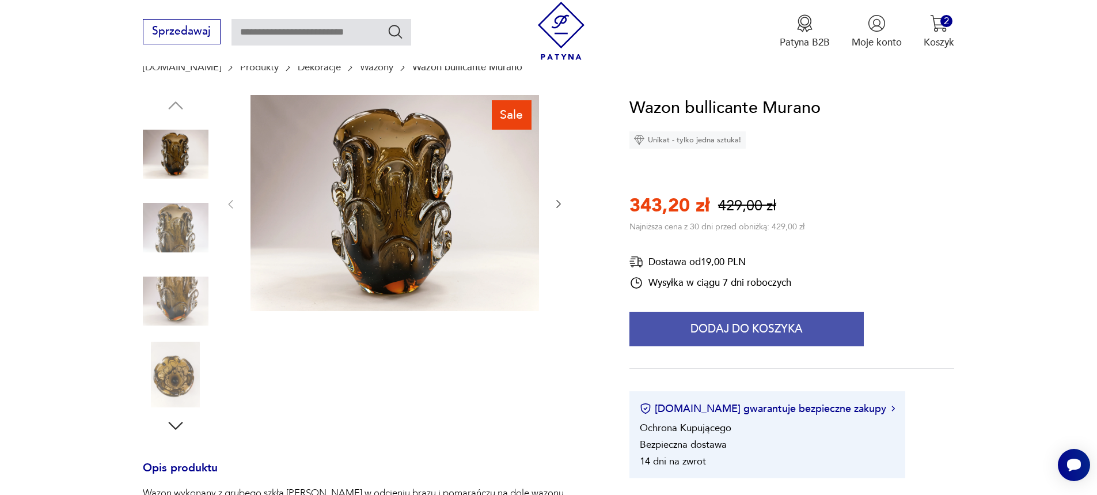
click at [789, 328] on button "Dodaj do koszyka" at bounding box center [746, 328] width 234 height 35
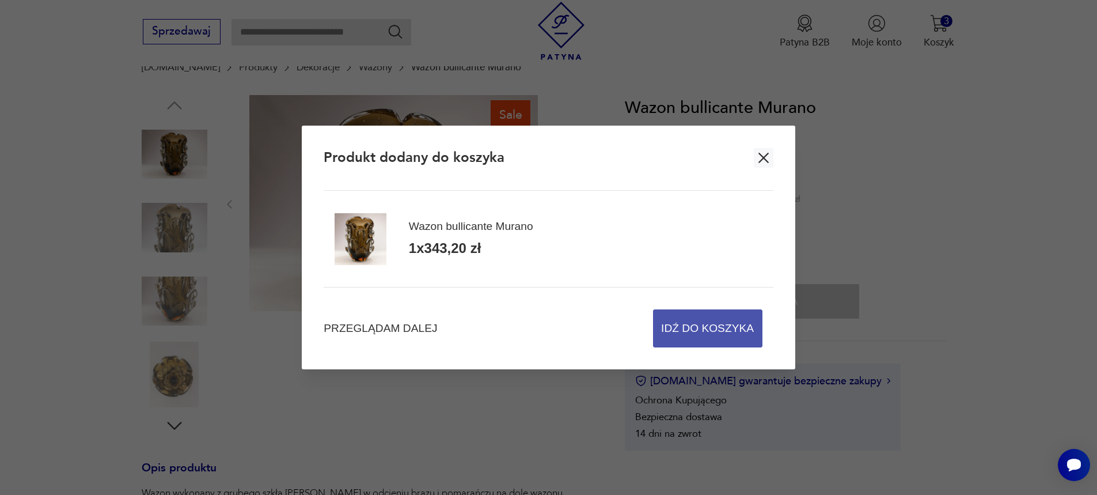
click at [744, 328] on span "Idź do koszyka" at bounding box center [707, 328] width 93 height 37
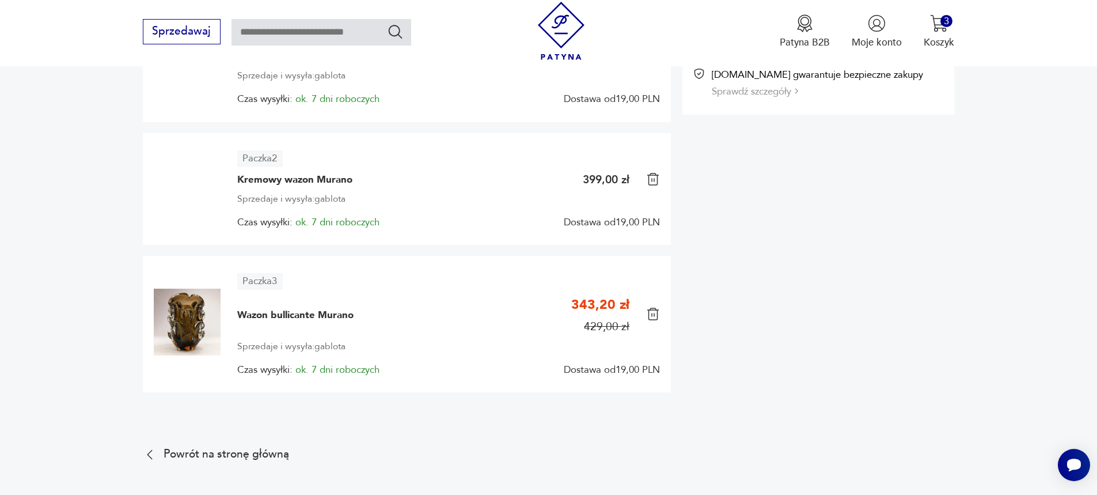
scroll to position [58, 0]
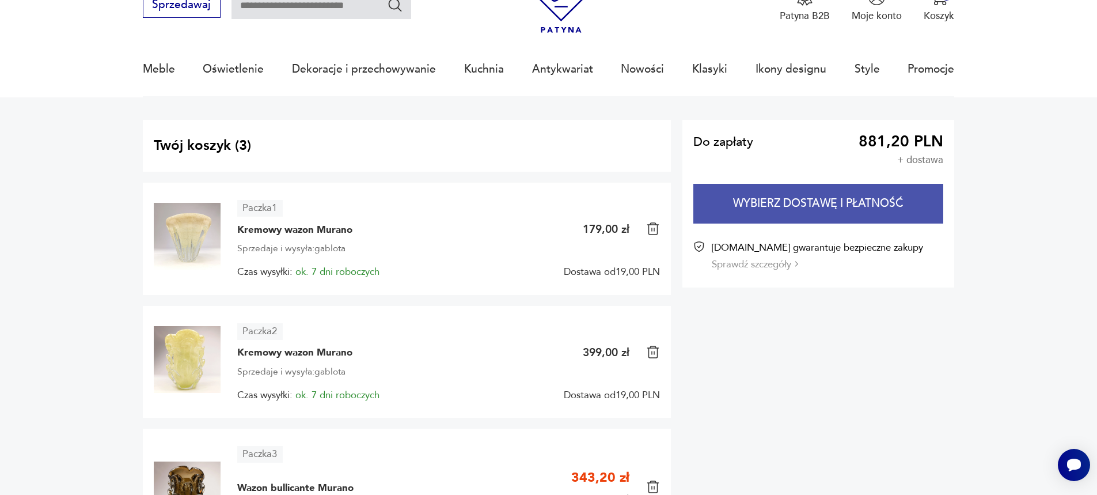
click at [853, 210] on button "Wybierz dostawę i płatność" at bounding box center [818, 204] width 250 height 40
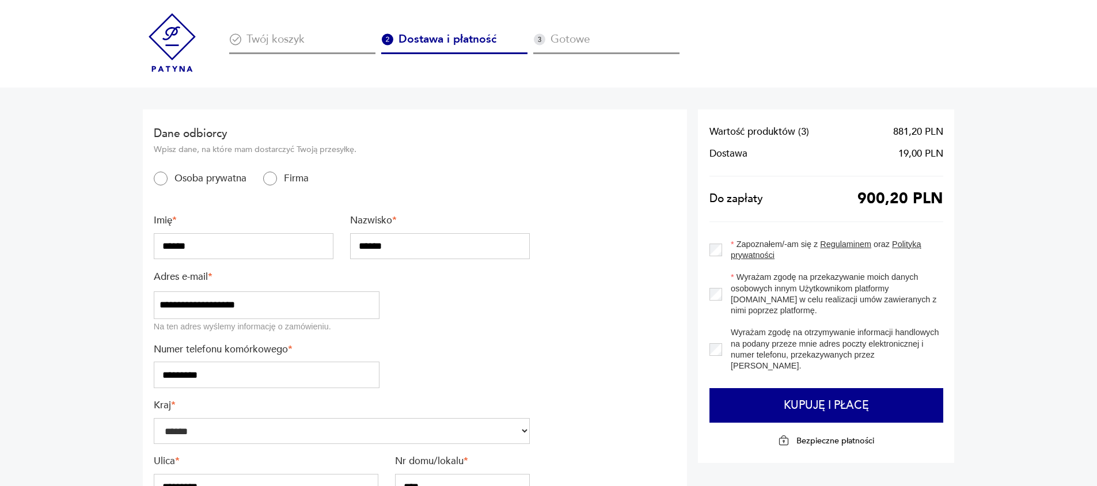
click at [570, 334] on section "**********" at bounding box center [415, 346] width 545 height 474
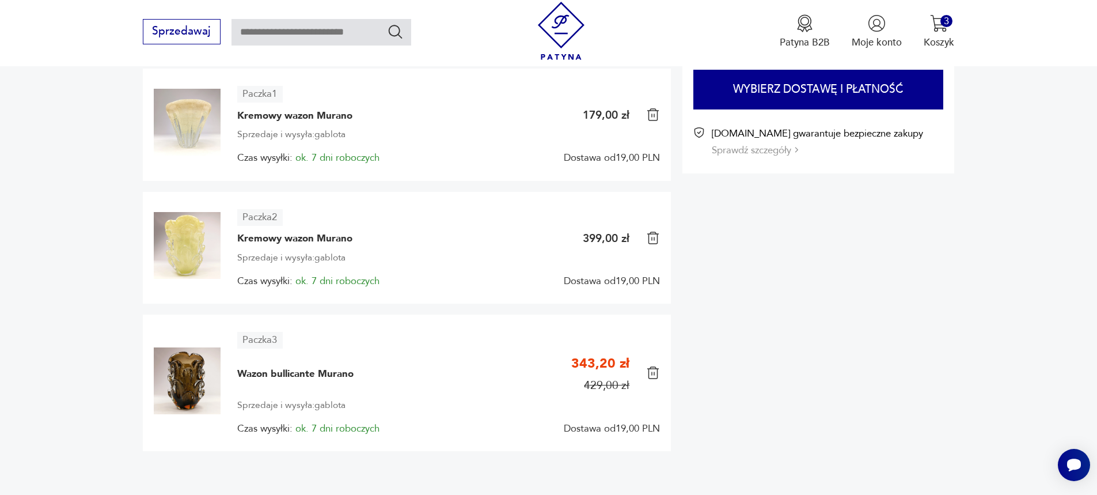
scroll to position [173, 0]
